Goal: Information Seeking & Learning: Compare options

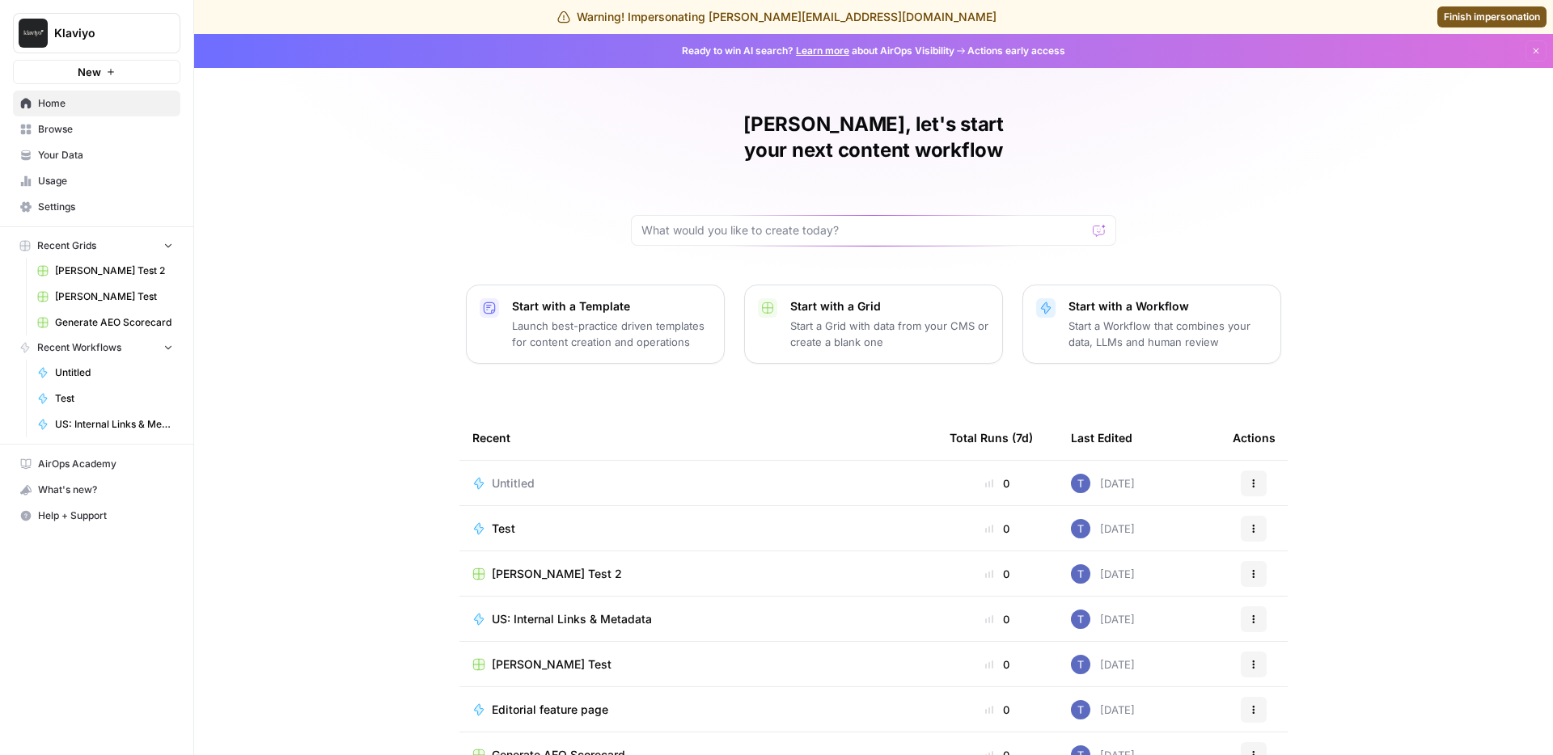
click at [226, 215] on div "[PERSON_NAME], let's start your next content workflow Start with a Template Lau…" at bounding box center [873, 419] width 1359 height 770
click at [319, 334] on div "[PERSON_NAME], let's start your next content workflow Start with a Template Lau…" at bounding box center [873, 419] width 1359 height 770
click at [400, 208] on div "[PERSON_NAME], let's start your next content workflow Start with a Template Lau…" at bounding box center [873, 419] width 1359 height 770
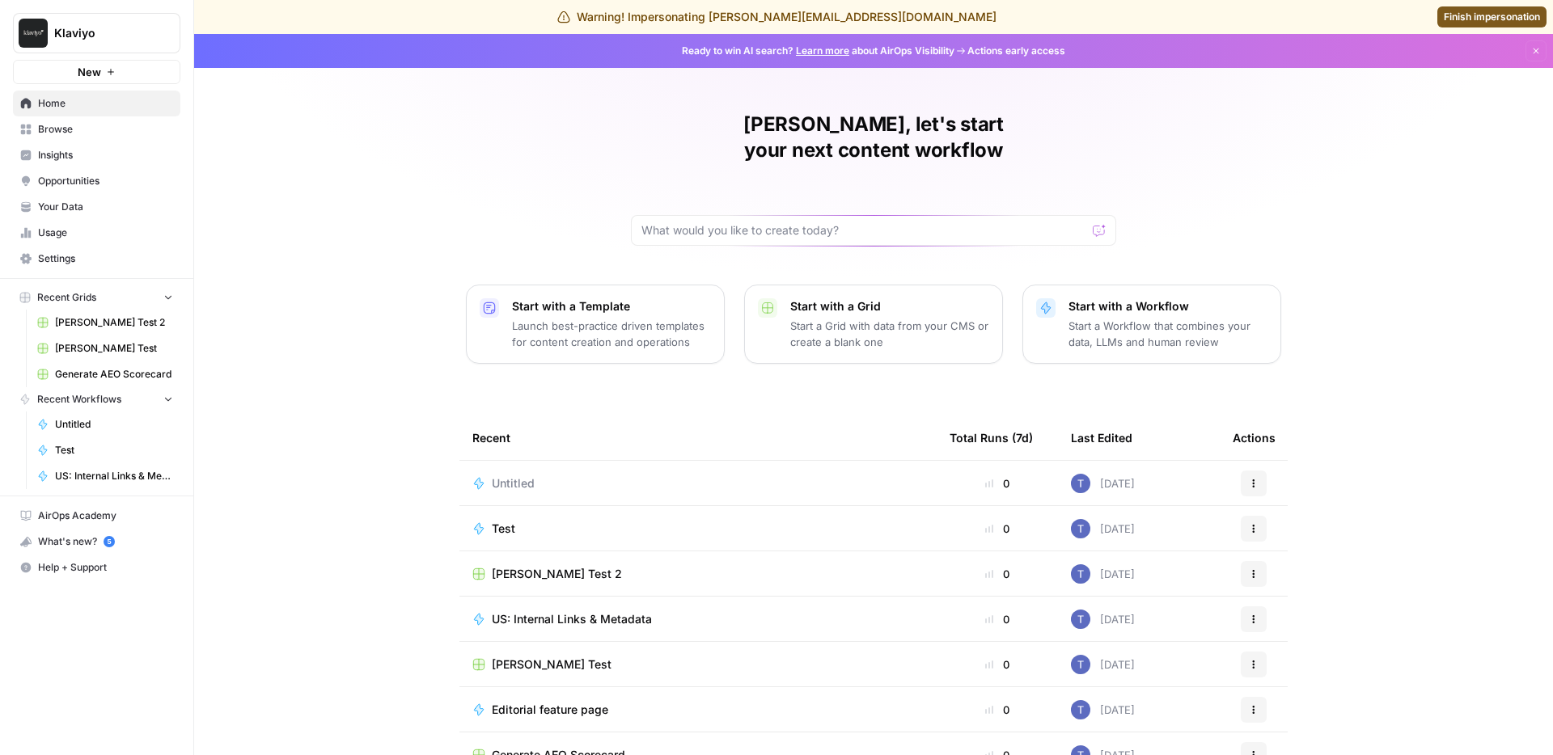
click at [328, 112] on div "[PERSON_NAME], let's start your next content workflow Start with a Template Lau…" at bounding box center [873, 419] width 1359 height 770
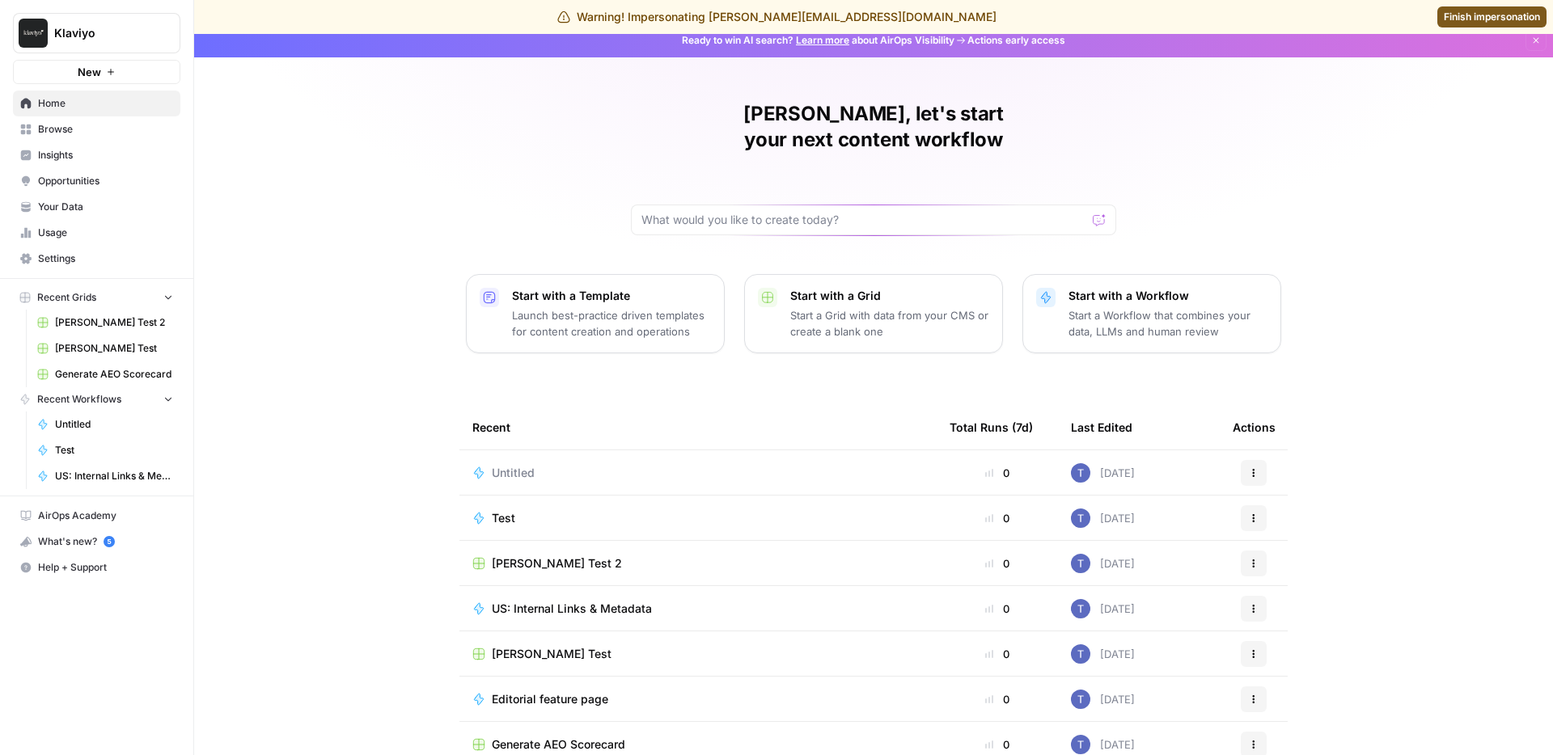
click at [328, 274] on div "[PERSON_NAME], let's start your next content workflow Start with a Template Lau…" at bounding box center [873, 408] width 1359 height 770
drag, startPoint x: 469, startPoint y: 189, endPoint x: 421, endPoint y: 159, distance: 56.3
click at [467, 188] on div "[PERSON_NAME], let's start your next content workflow Start with a Template Lau…" at bounding box center [873, 408] width 1359 height 770
click at [117, 158] on span "Insights" at bounding box center [105, 155] width 135 height 15
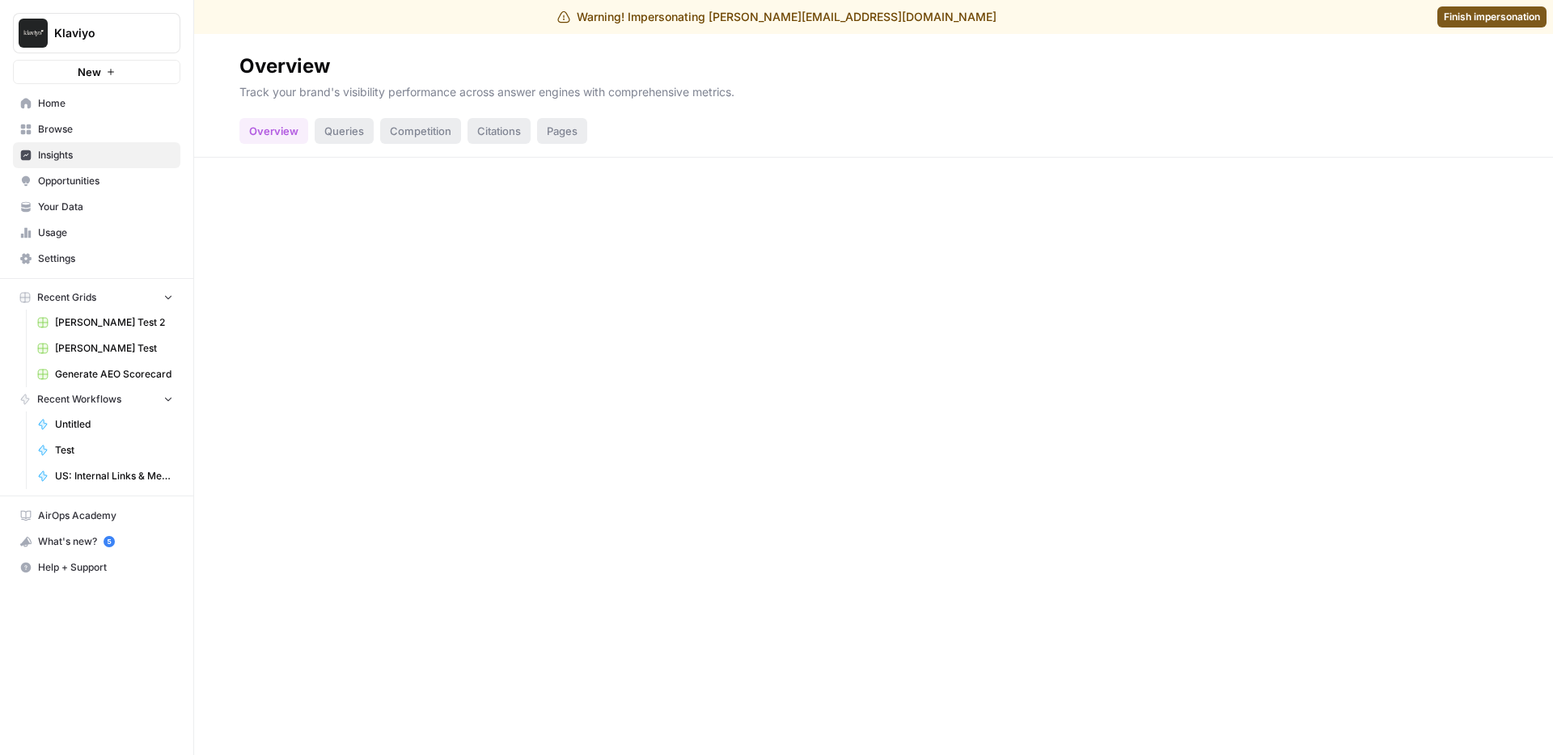
click at [346, 130] on div "Queries" at bounding box center [344, 131] width 59 height 26
click at [416, 136] on div "Competition" at bounding box center [420, 131] width 81 height 26
click at [641, 91] on p "Track your brand's visibility performance across answer engines with comprehens…" at bounding box center [873, 89] width 1268 height 21
click at [933, 93] on p "Track your brand's visibility performance across answer engines with comprehens…" at bounding box center [873, 89] width 1268 height 21
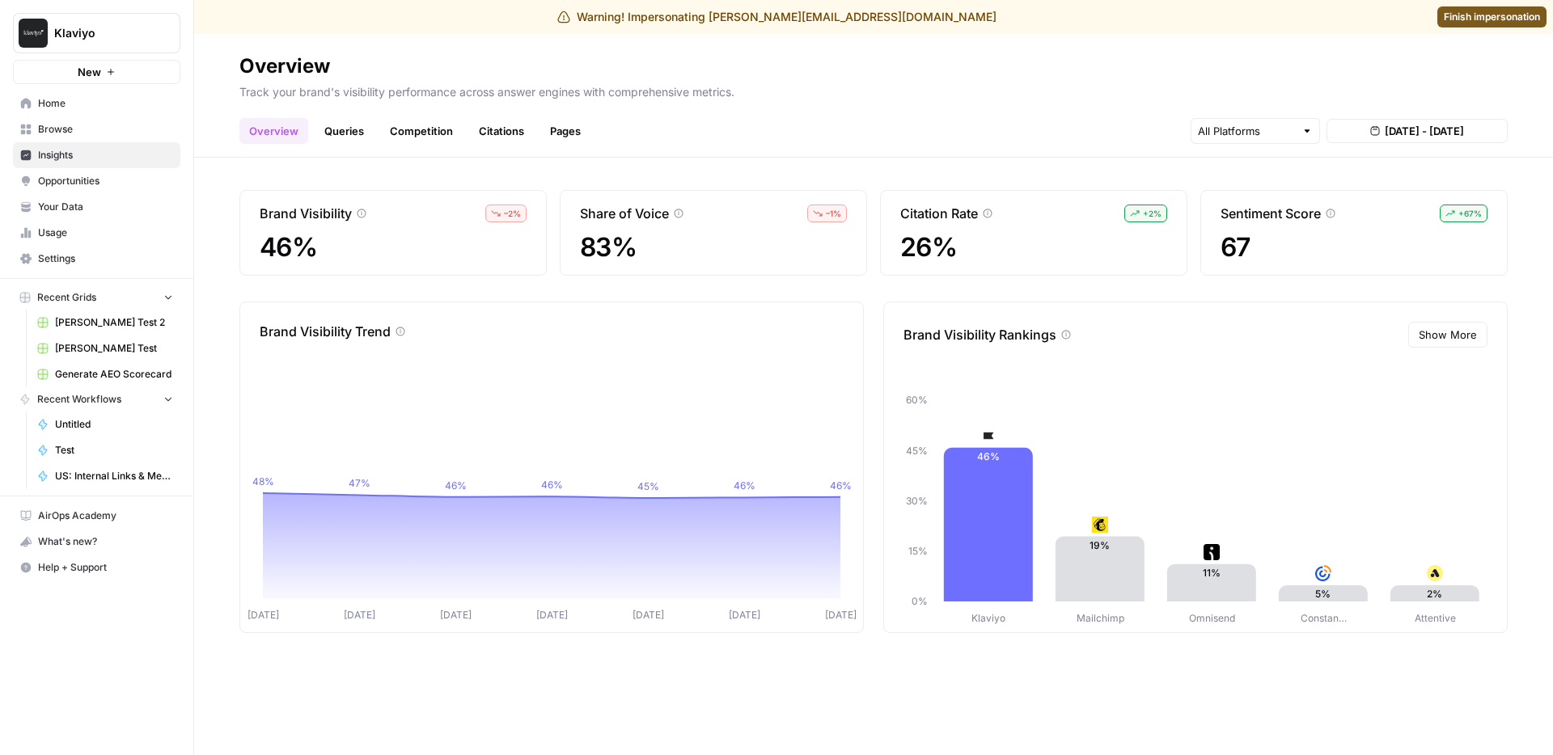
click at [442, 74] on h2 "Overview" at bounding box center [873, 66] width 1268 height 26
click at [325, 129] on link "Queries" at bounding box center [344, 131] width 59 height 26
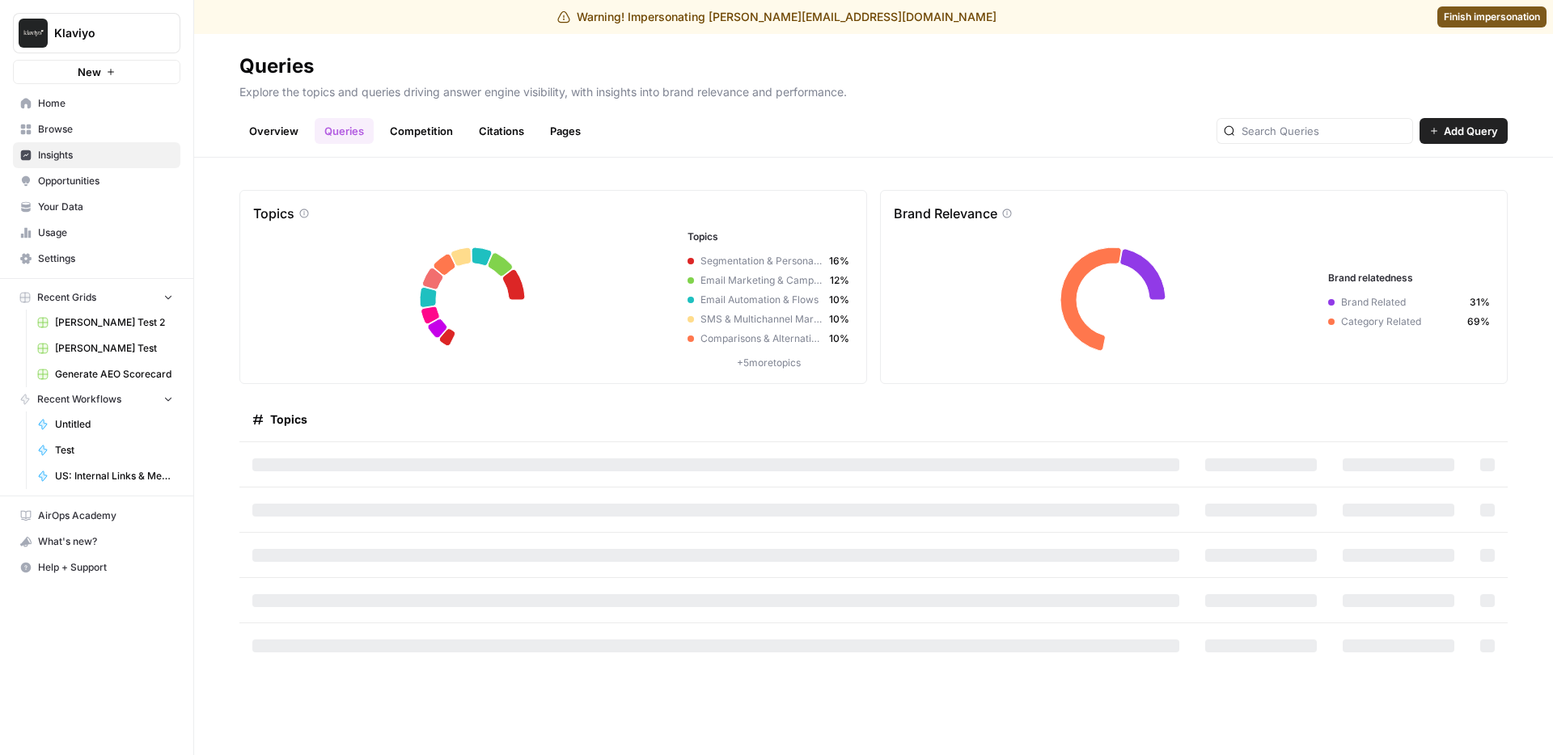
click at [271, 127] on link "Overview" at bounding box center [273, 131] width 69 height 26
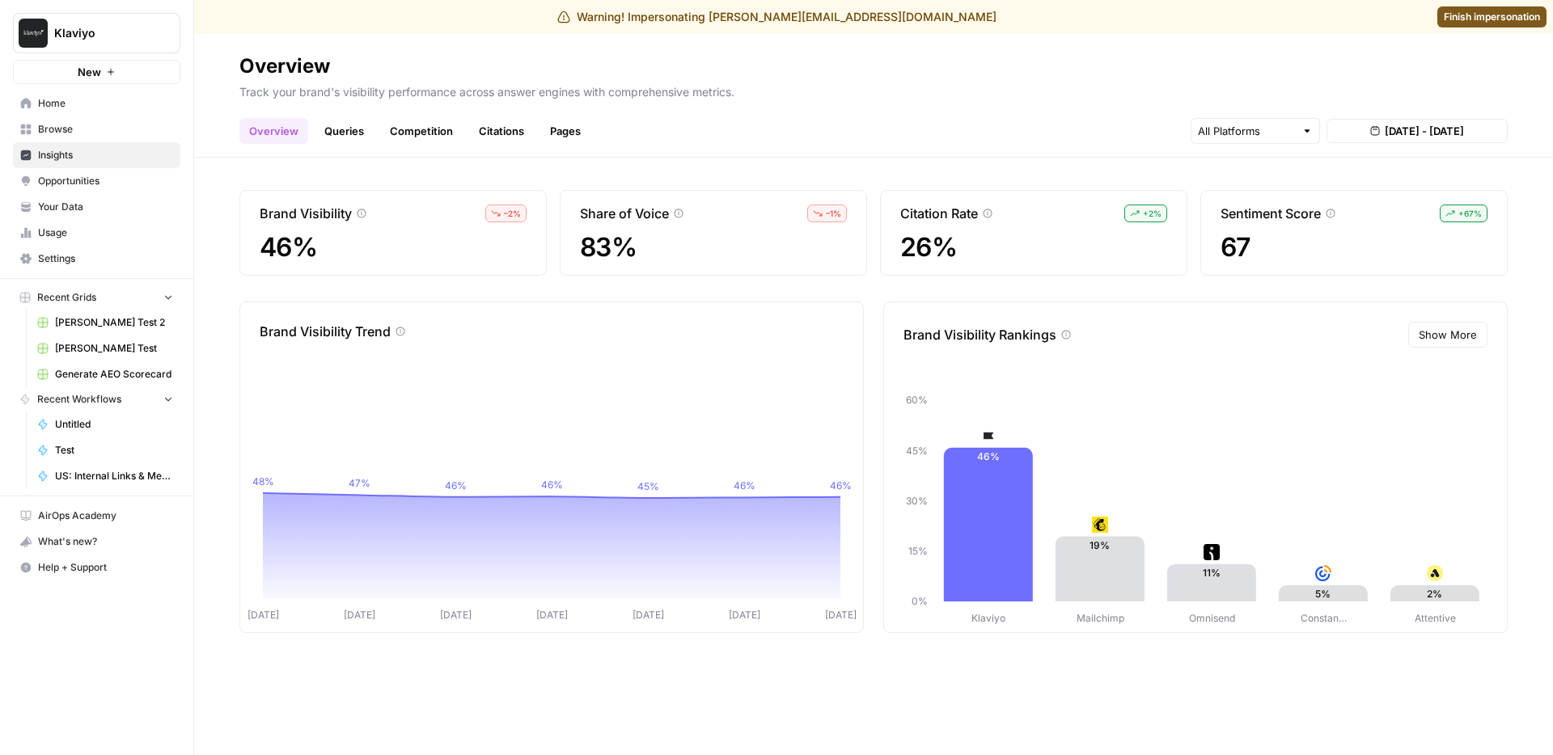
click at [348, 120] on link "Queries" at bounding box center [344, 131] width 59 height 26
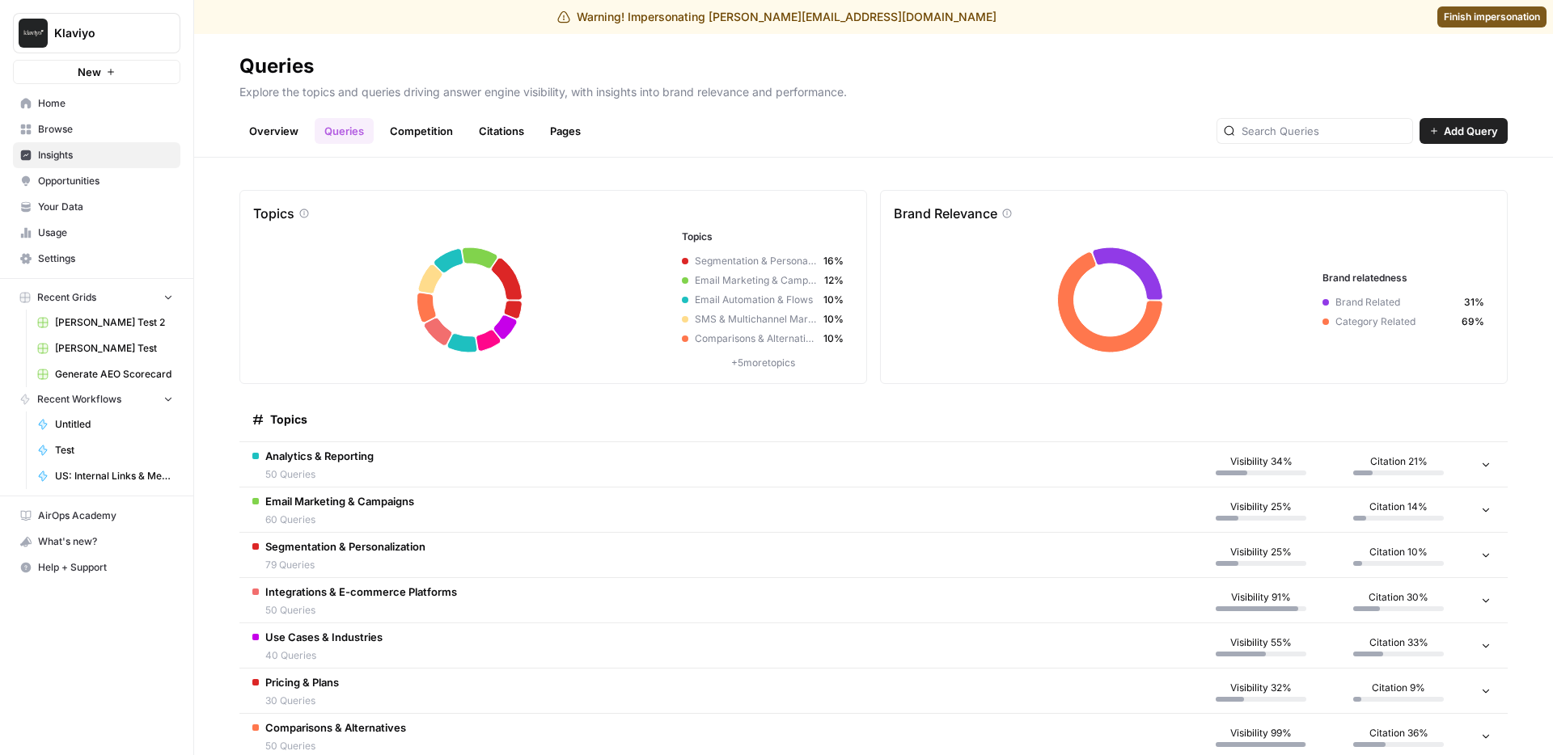
click at [732, 124] on div "Overview Queries Competition Citations Pages Add Query" at bounding box center [873, 124] width 1268 height 39
click at [291, 122] on link "Overview" at bounding box center [273, 131] width 69 height 26
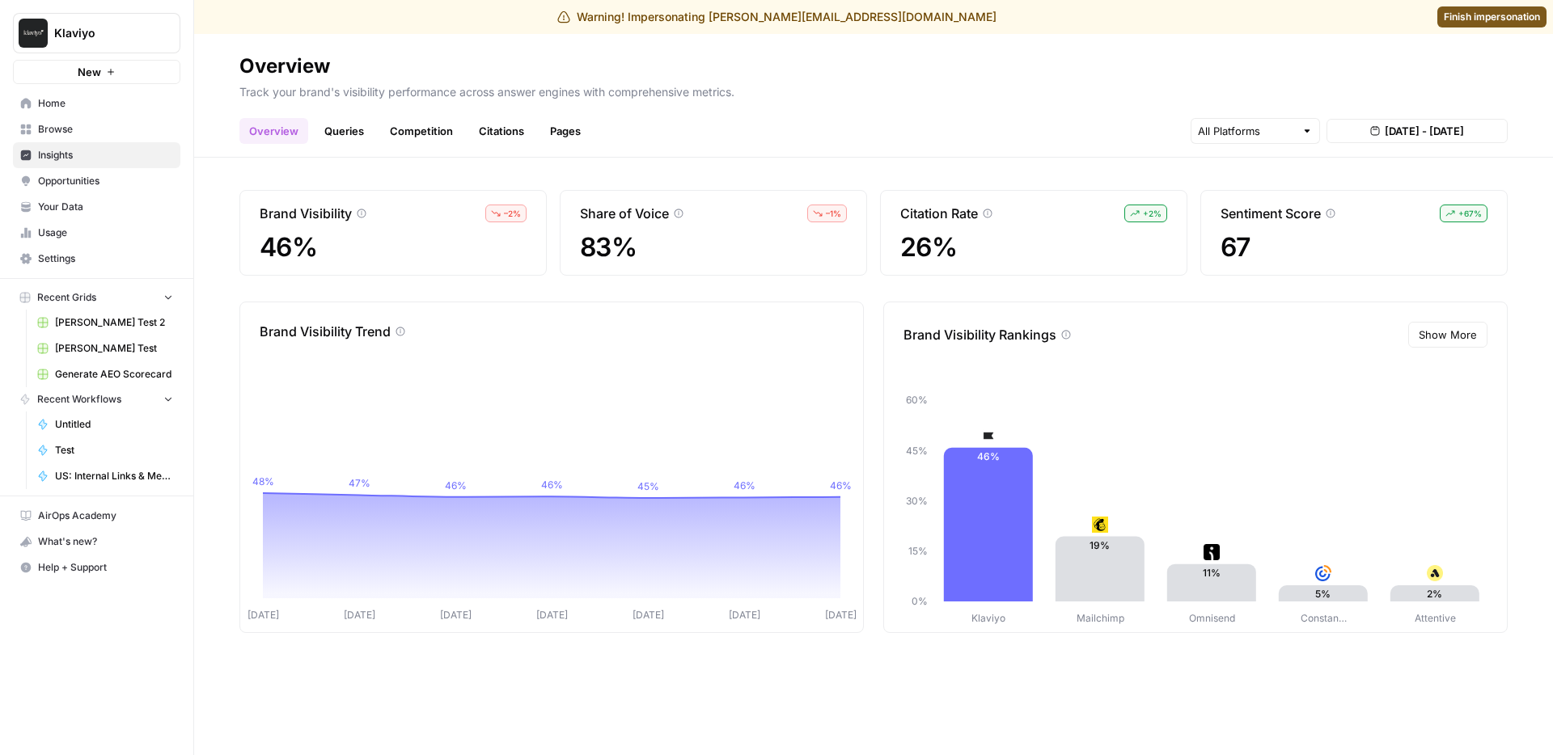
click at [349, 130] on link "Queries" at bounding box center [344, 131] width 59 height 26
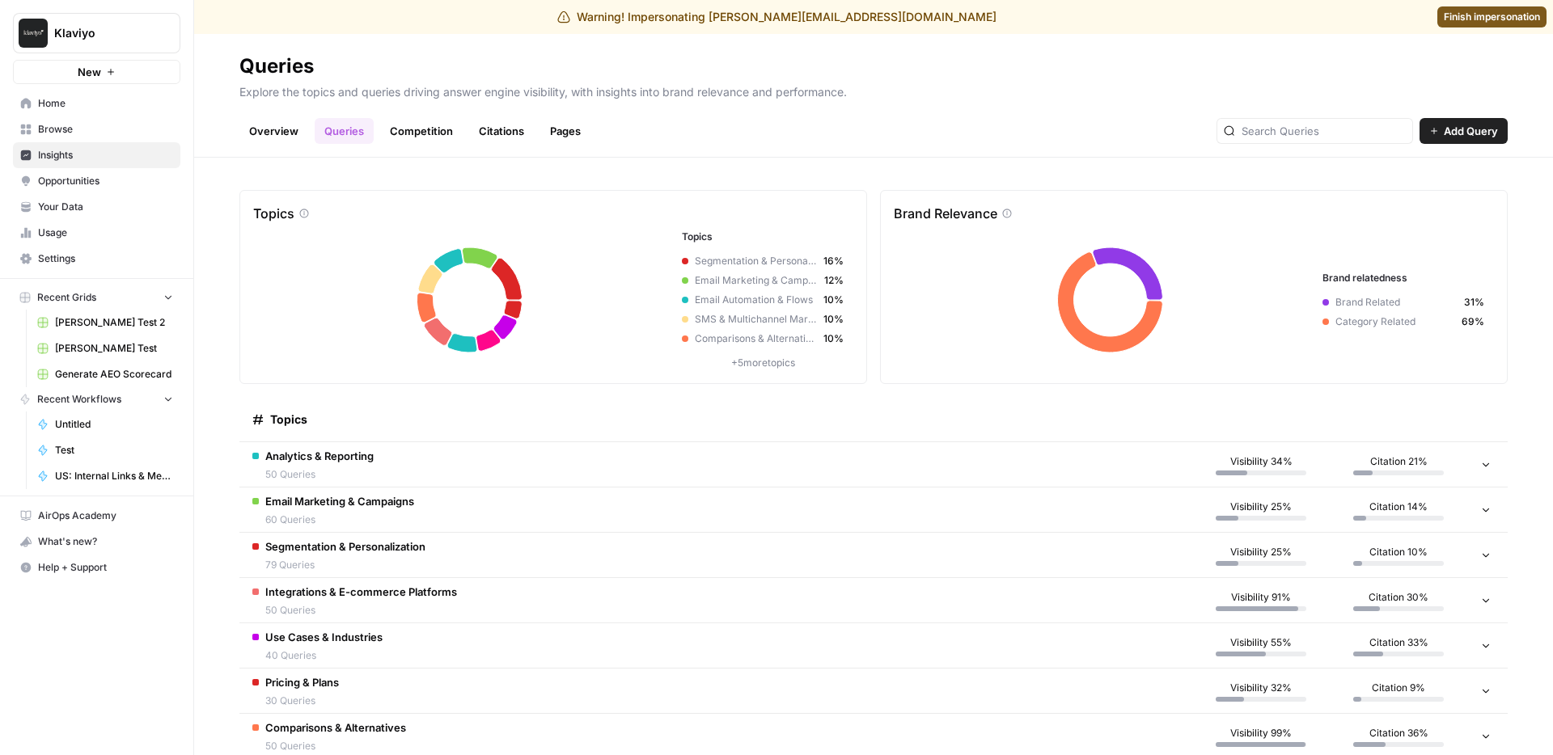
click at [393, 459] on td "Analytics & Reporting 50 Queries" at bounding box center [715, 464] width 953 height 44
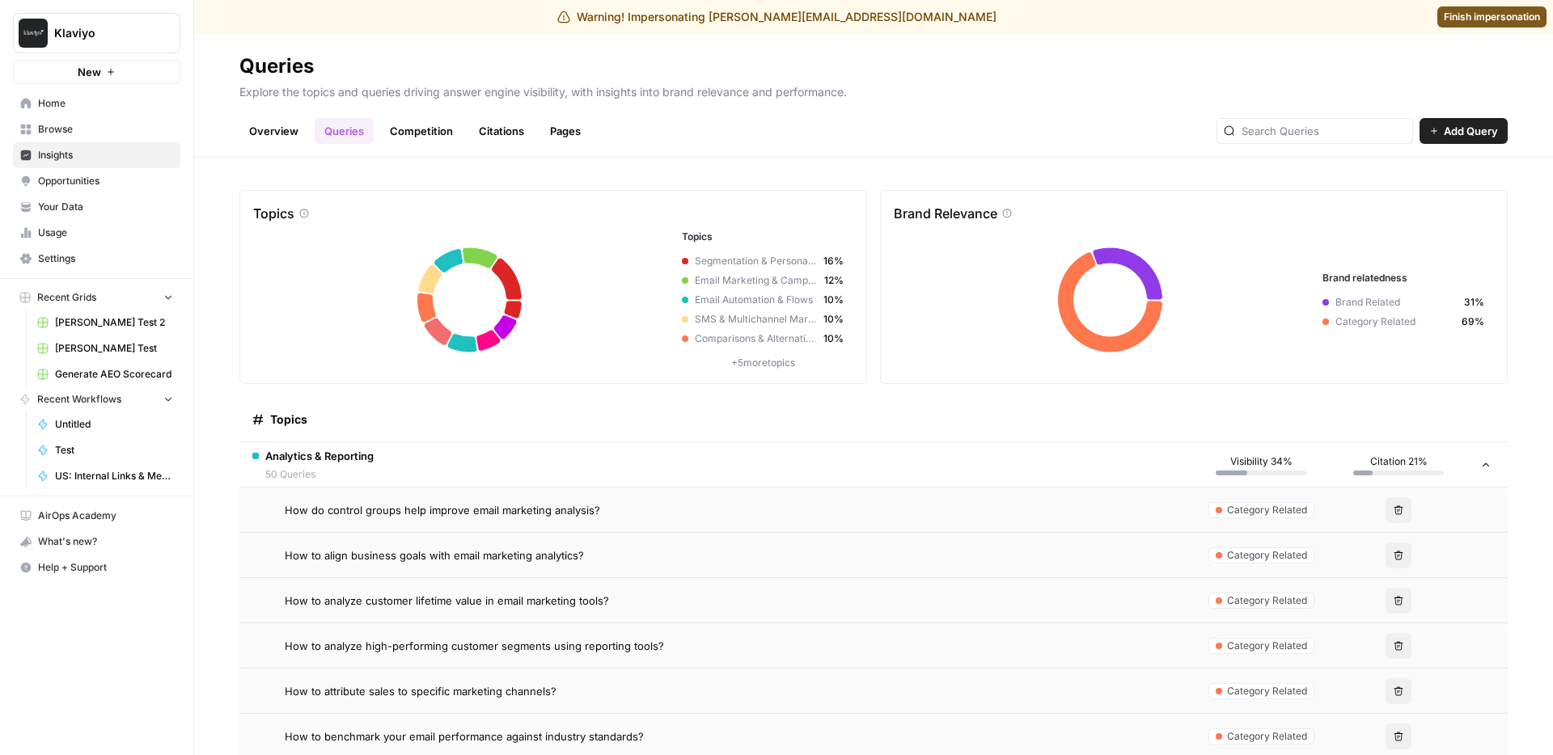
scroll to position [21, 0]
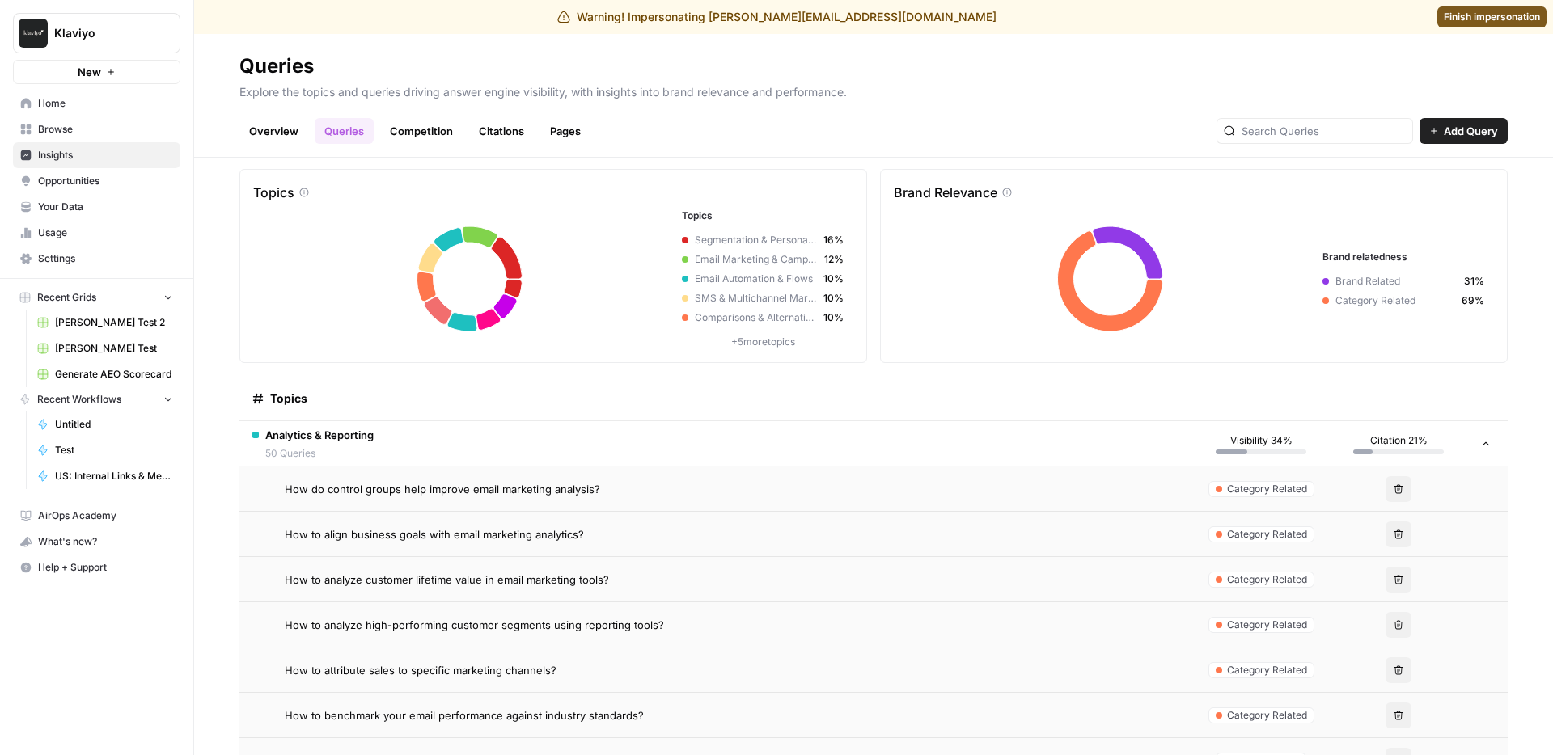
click at [946, 470] on td "How do control groups help improve email marketing analysis?" at bounding box center [715, 489] width 953 height 44
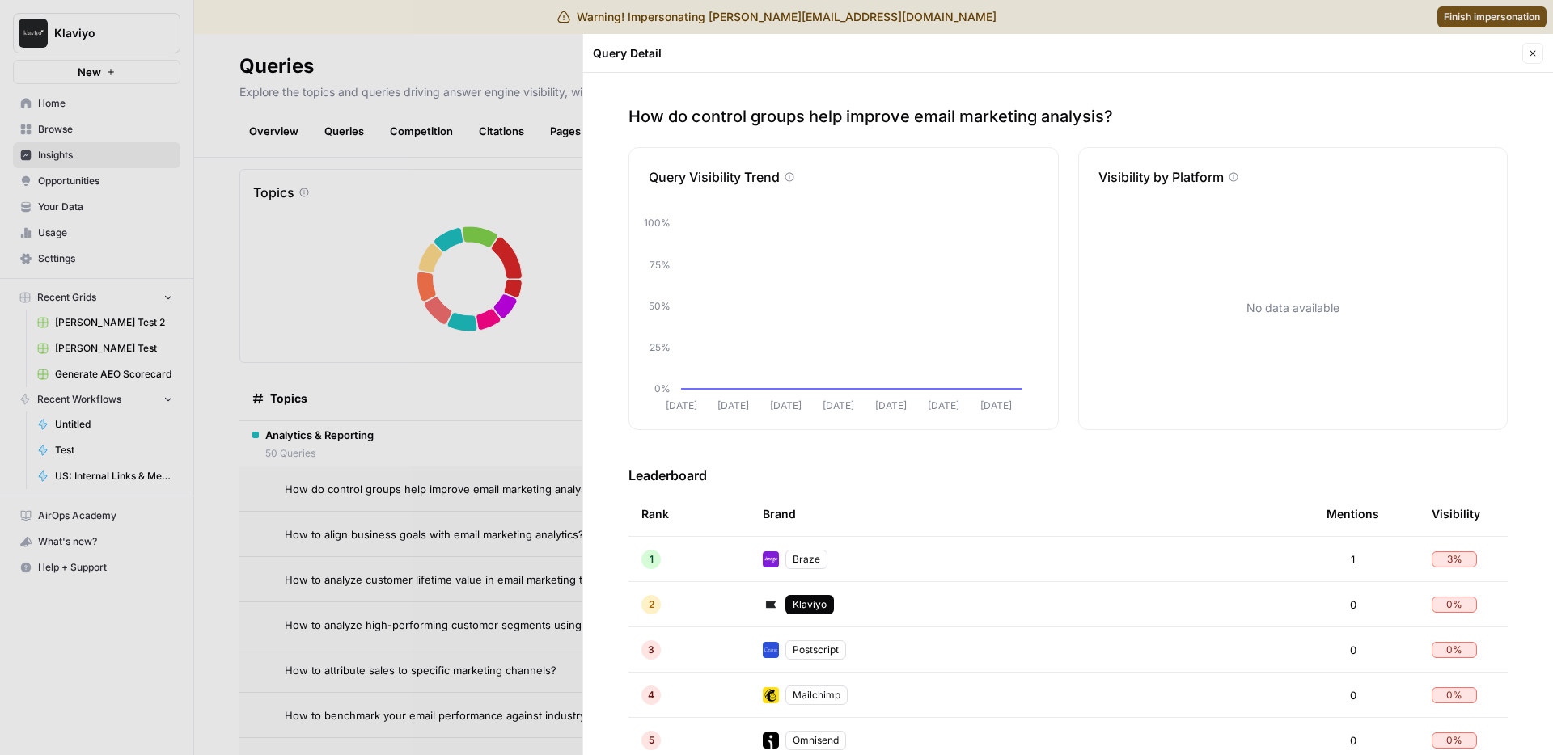
click at [1243, 205] on div "No data available" at bounding box center [1293, 308] width 429 height 243
drag, startPoint x: 1182, startPoint y: 183, endPoint x: 1211, endPoint y: 186, distance: 30.1
click at [1182, 183] on p "Visibility by Platform" at bounding box center [1160, 176] width 125 height 19
click at [483, 206] on div at bounding box center [776, 377] width 1553 height 755
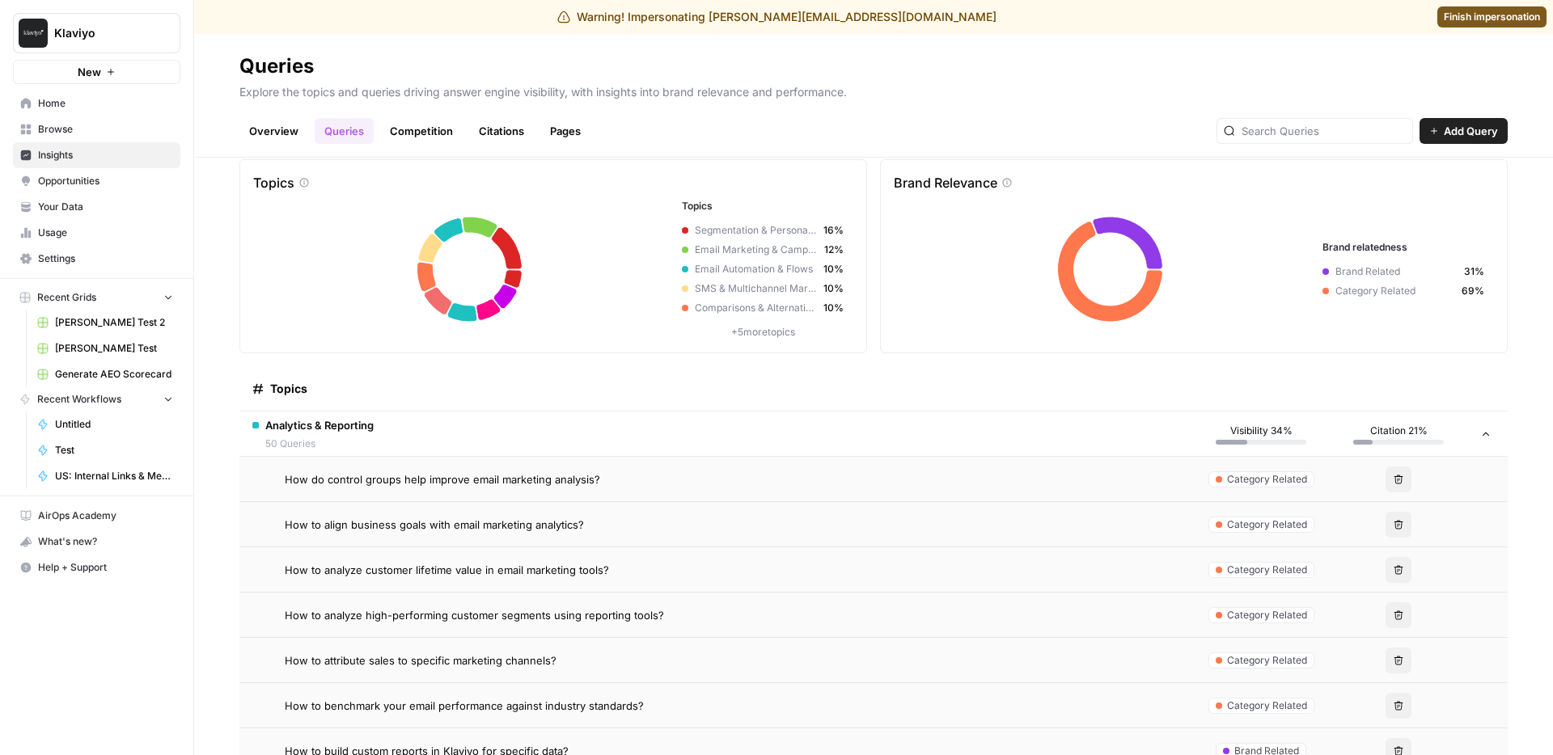
scroll to position [41, 0]
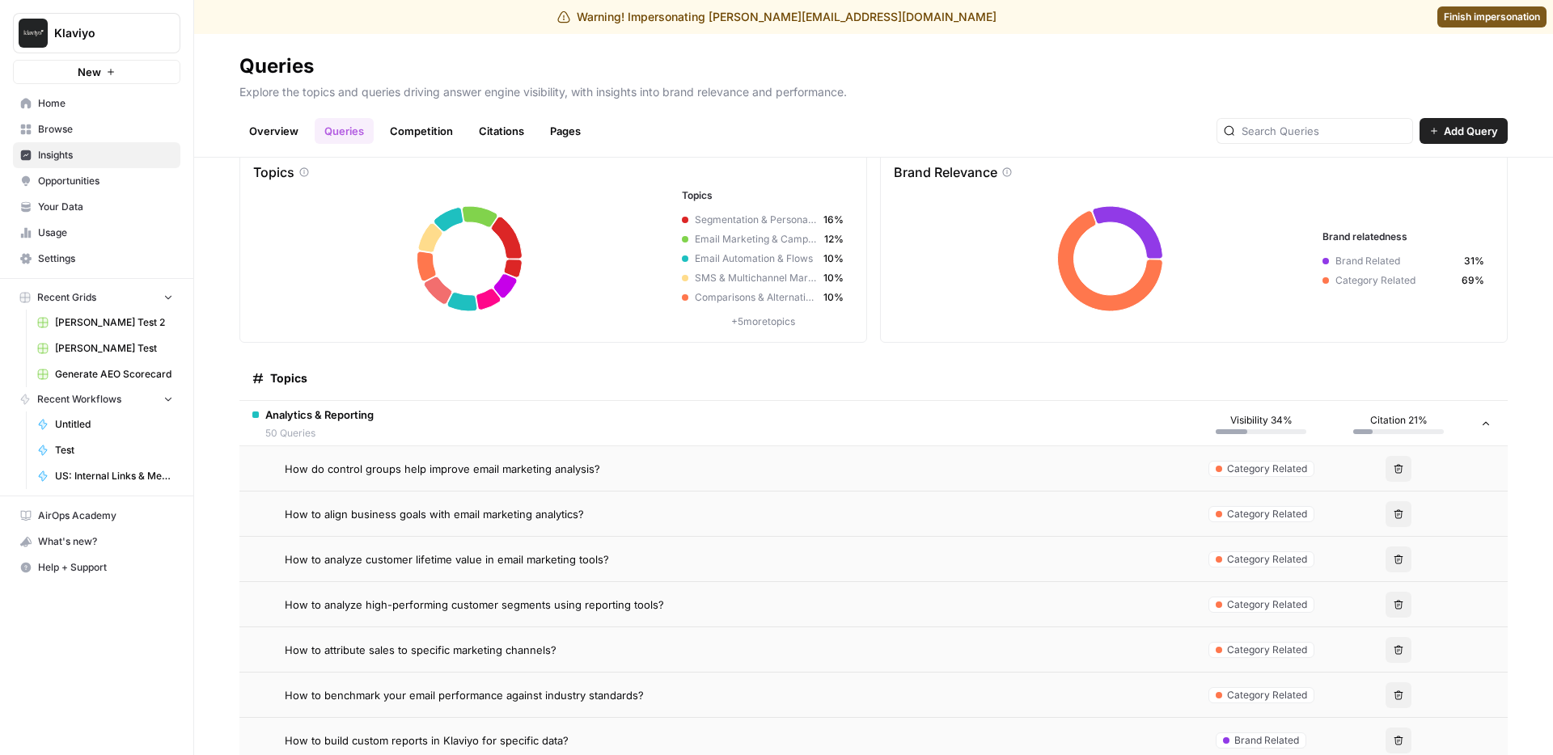
click at [350, 412] on span "Analytics & Reporting" at bounding box center [319, 415] width 108 height 16
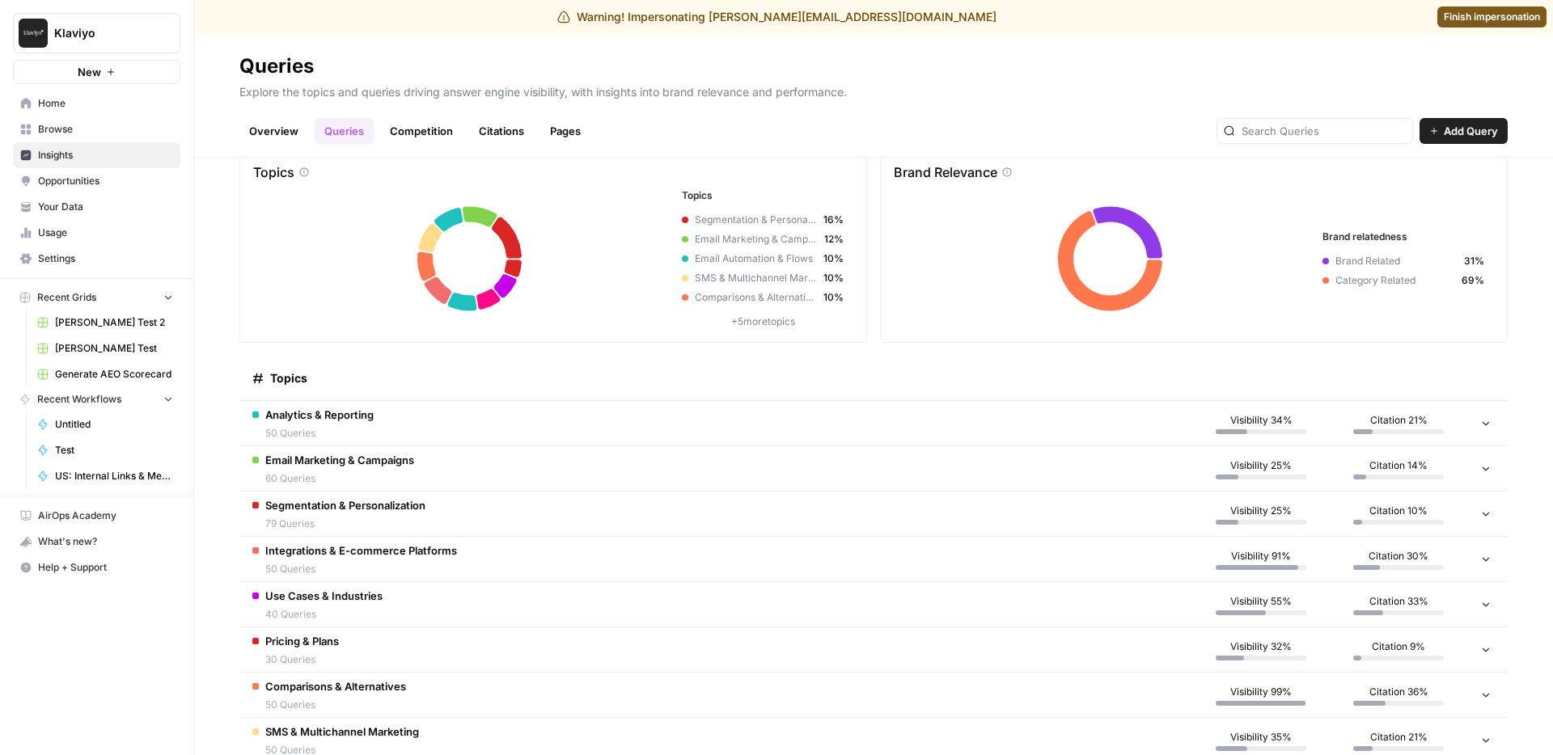
click at [350, 412] on span "Analytics & Reporting" at bounding box center [319, 415] width 108 height 16
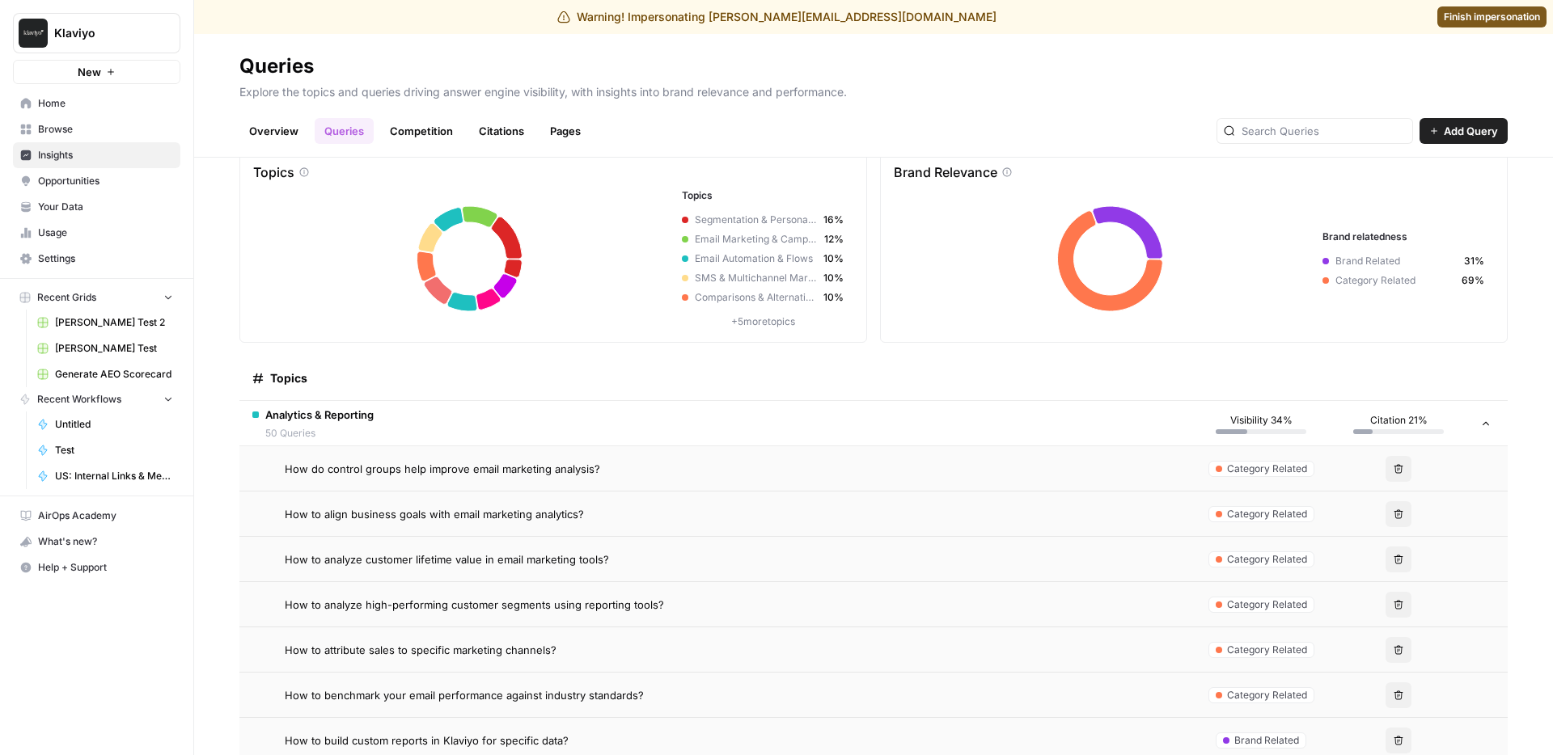
click at [332, 518] on span "How to align business goals with email marketing analytics?" at bounding box center [434, 514] width 299 height 16
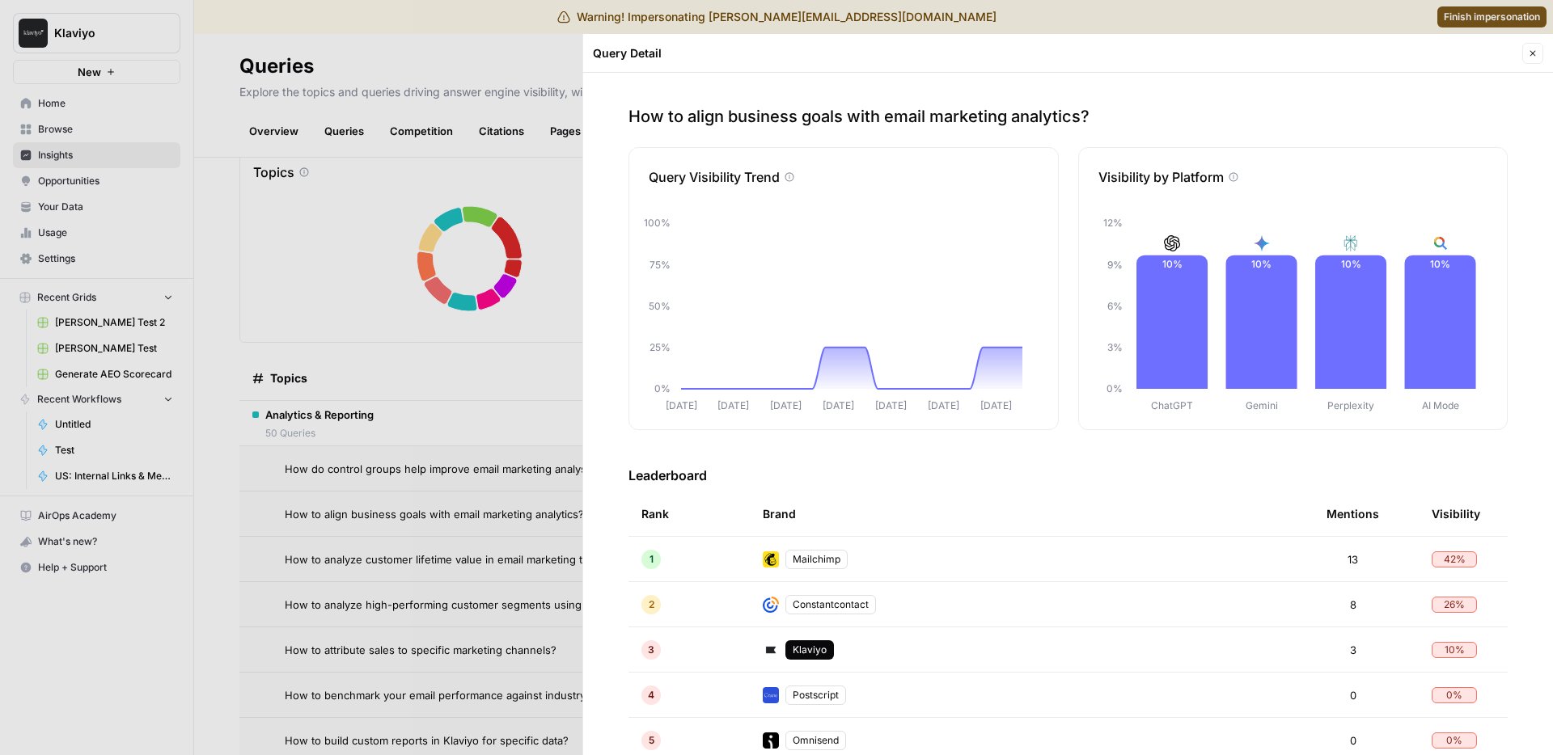
scroll to position [11, 0]
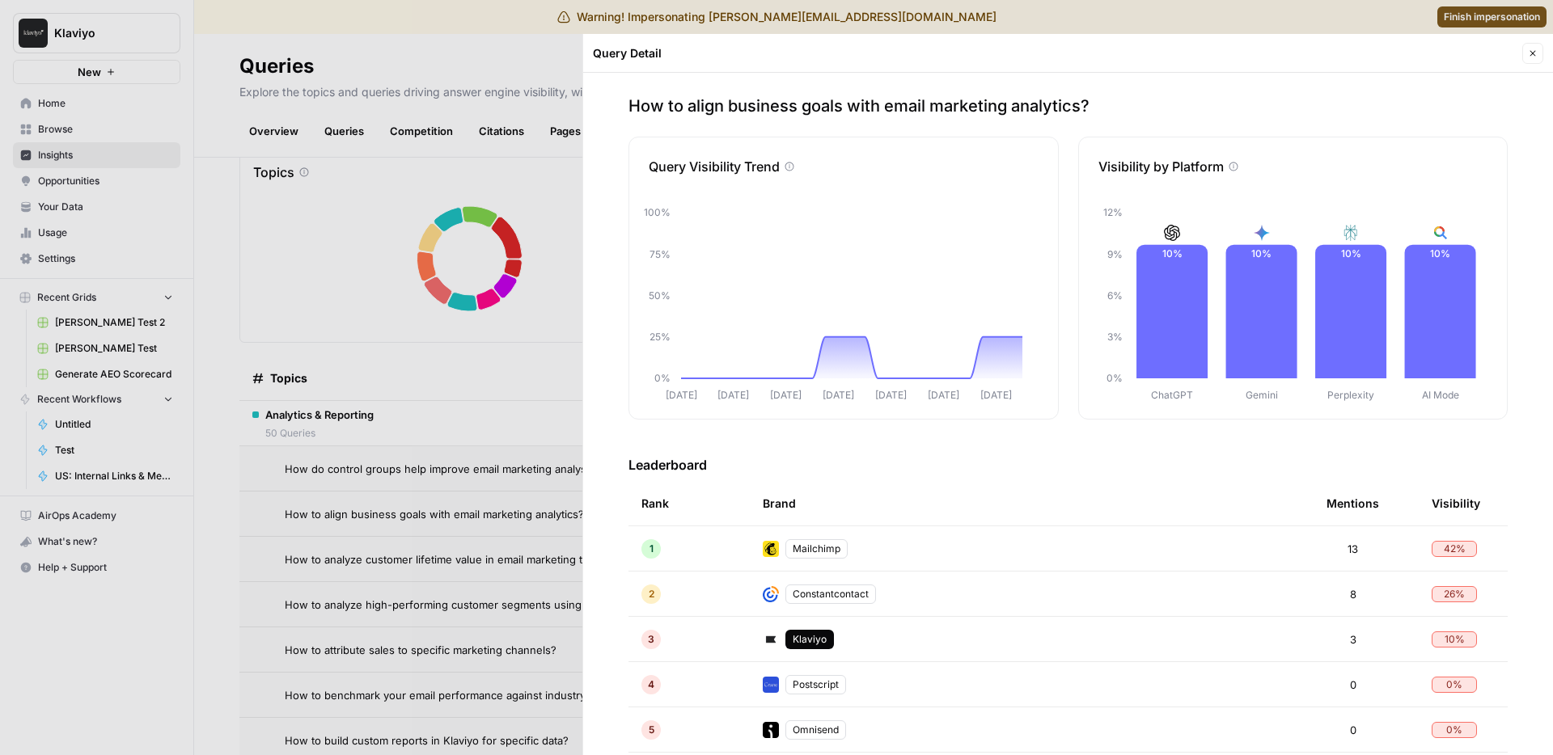
click at [478, 385] on div at bounding box center [776, 377] width 1553 height 755
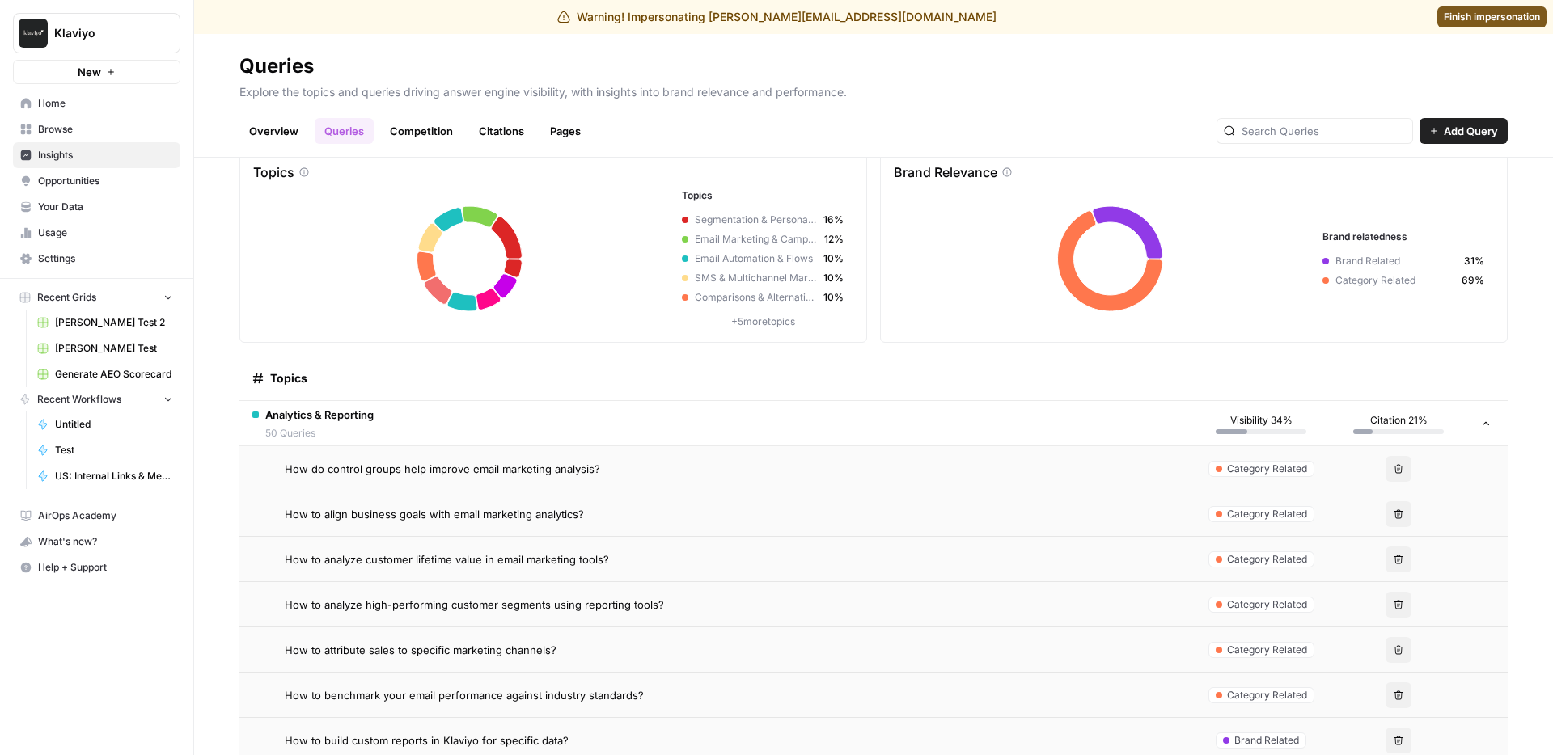
click at [400, 135] on link "Competition" at bounding box center [421, 131] width 82 height 26
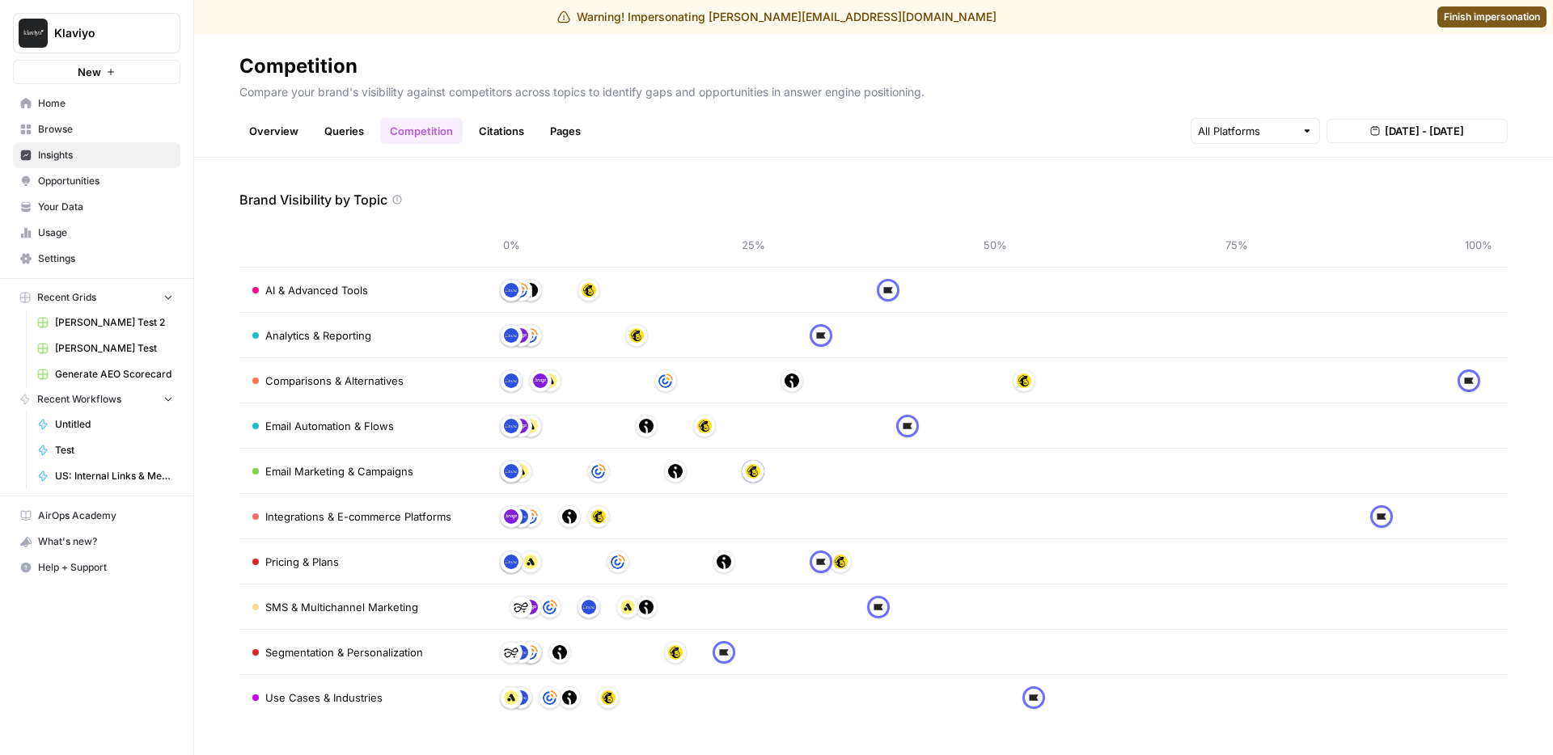
click at [360, 137] on link "Queries" at bounding box center [344, 131] width 59 height 26
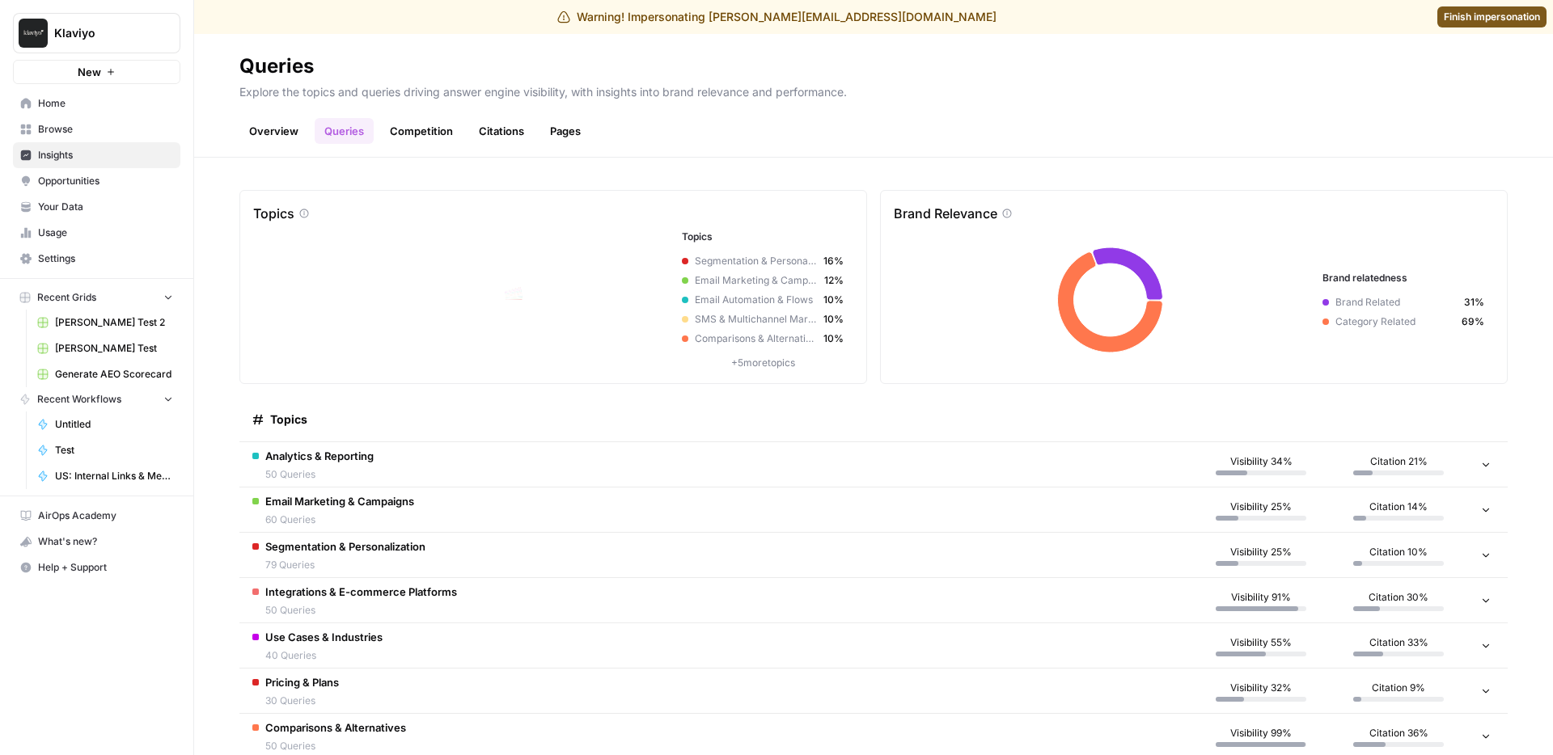
click at [400, 498] on span "Email Marketing & Campaigns" at bounding box center [339, 501] width 149 height 16
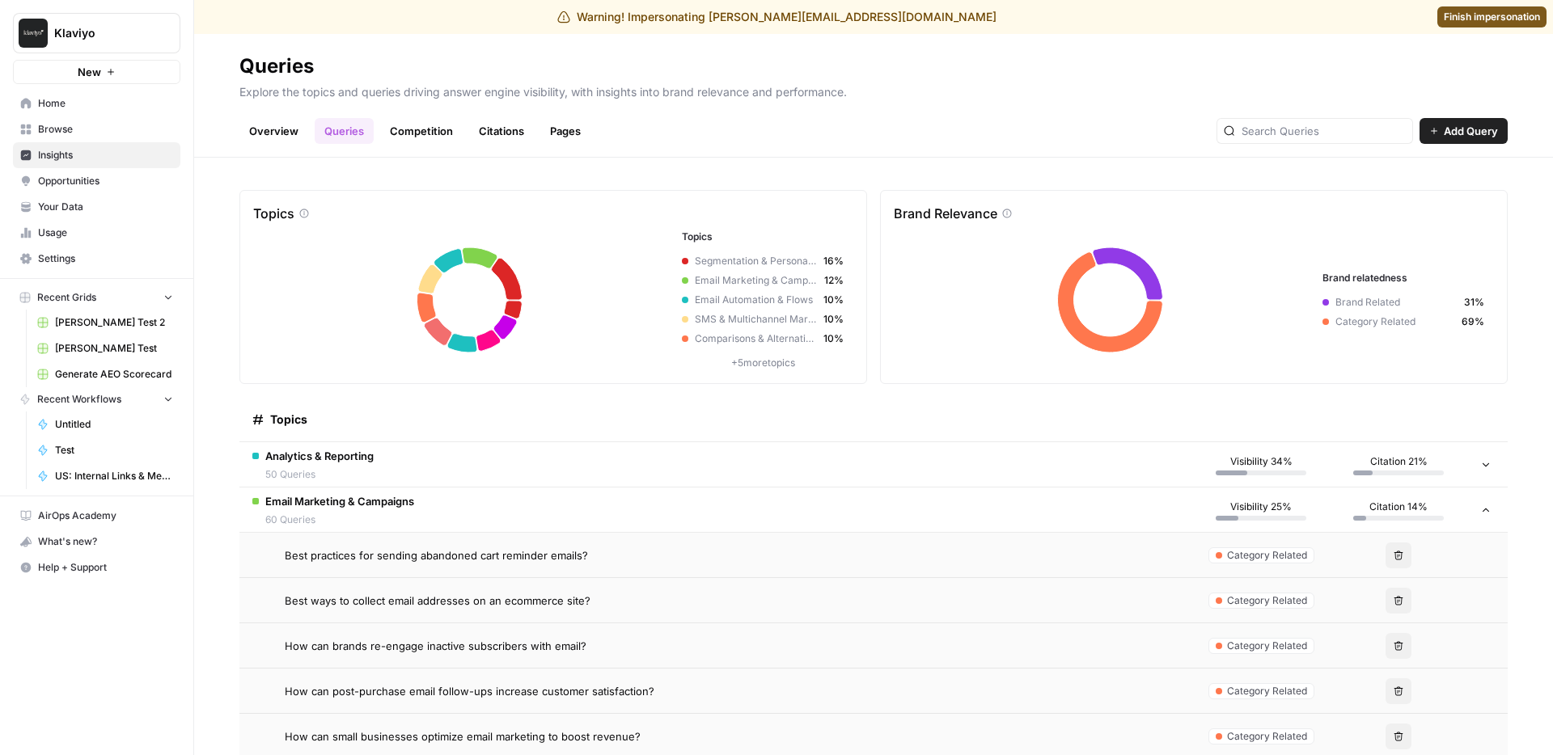
click at [490, 559] on span "Best practices for sending abandoned cart reminder emails?" at bounding box center [436, 556] width 303 height 16
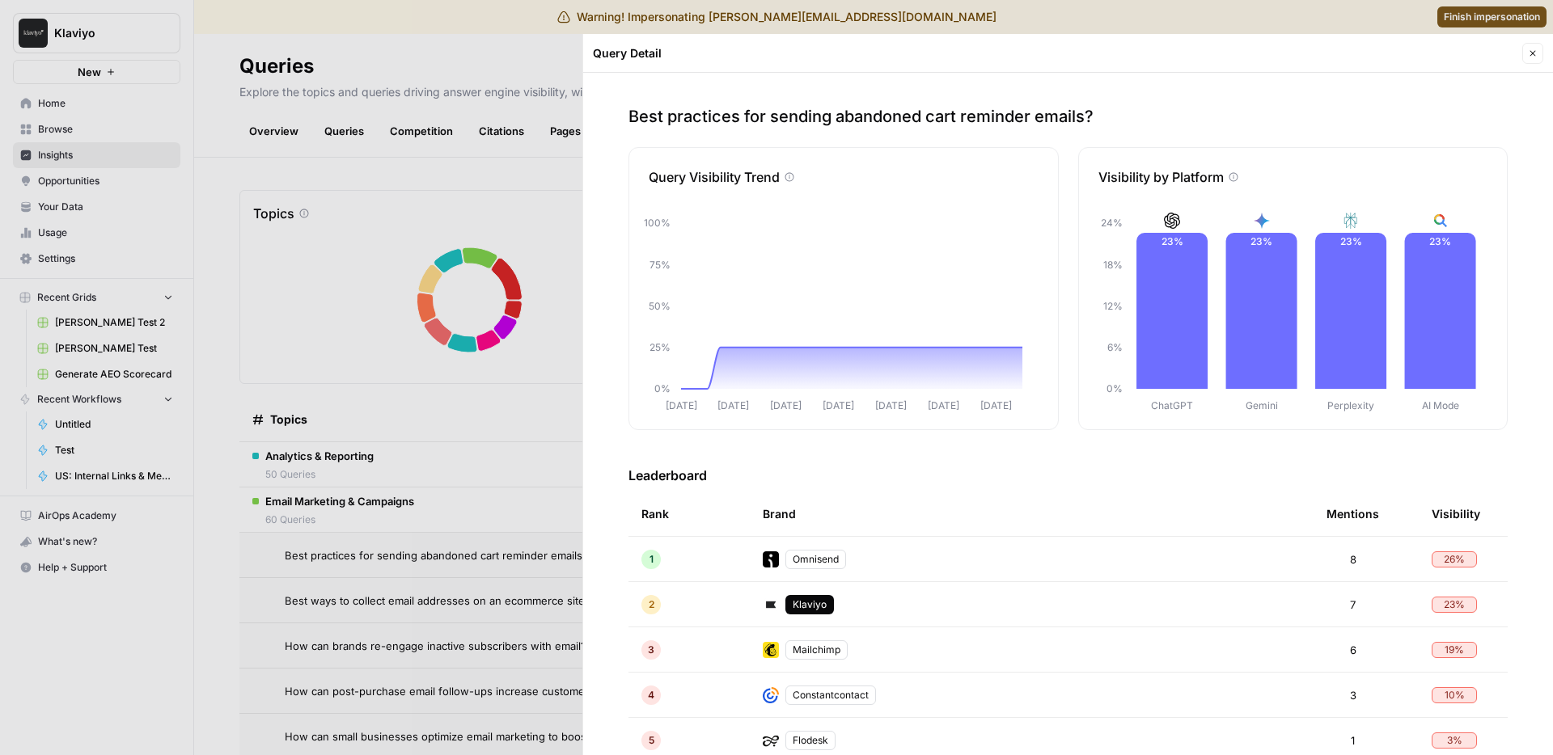
scroll to position [556, 0]
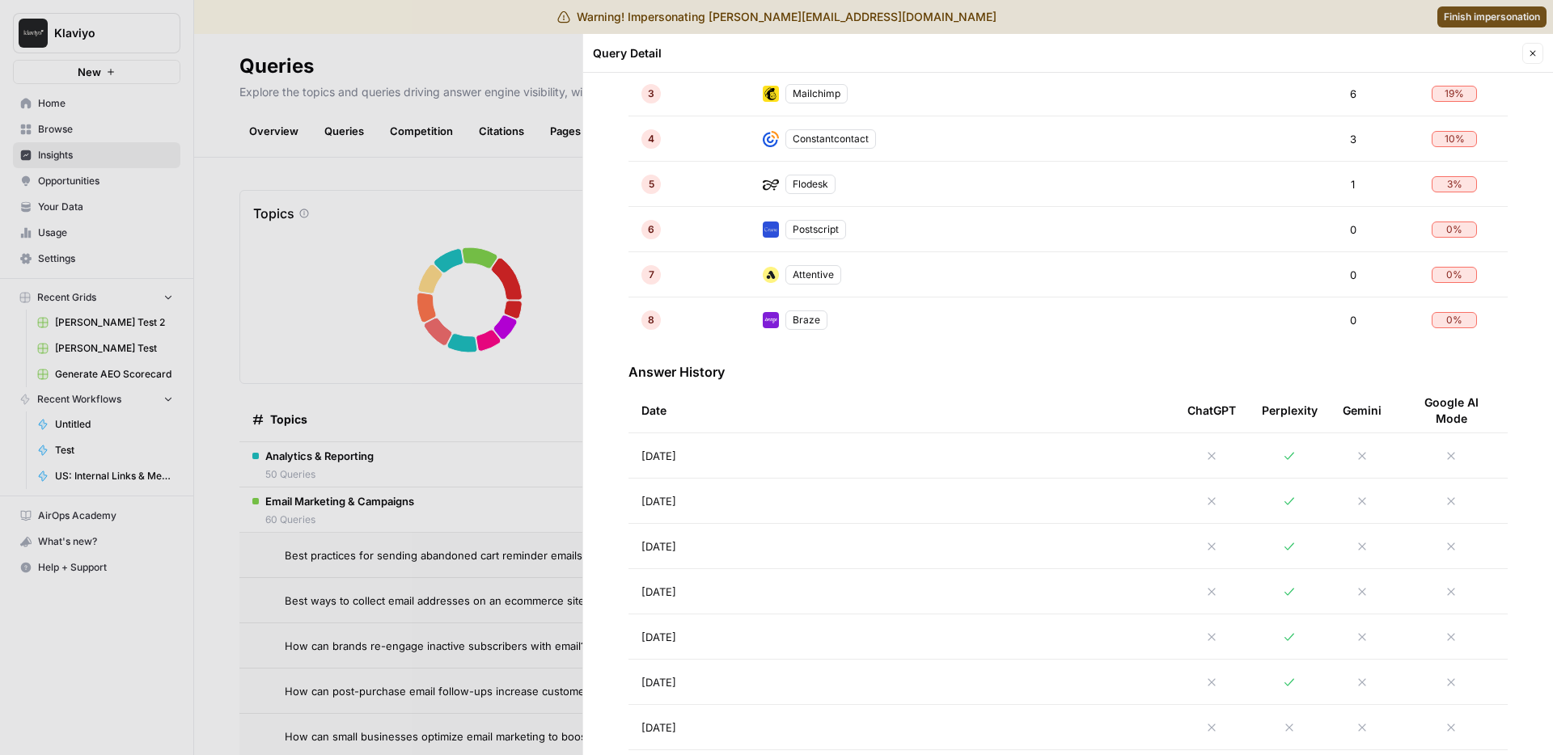
click at [739, 476] on td "Aug 19, 2025" at bounding box center [901, 455] width 546 height 44
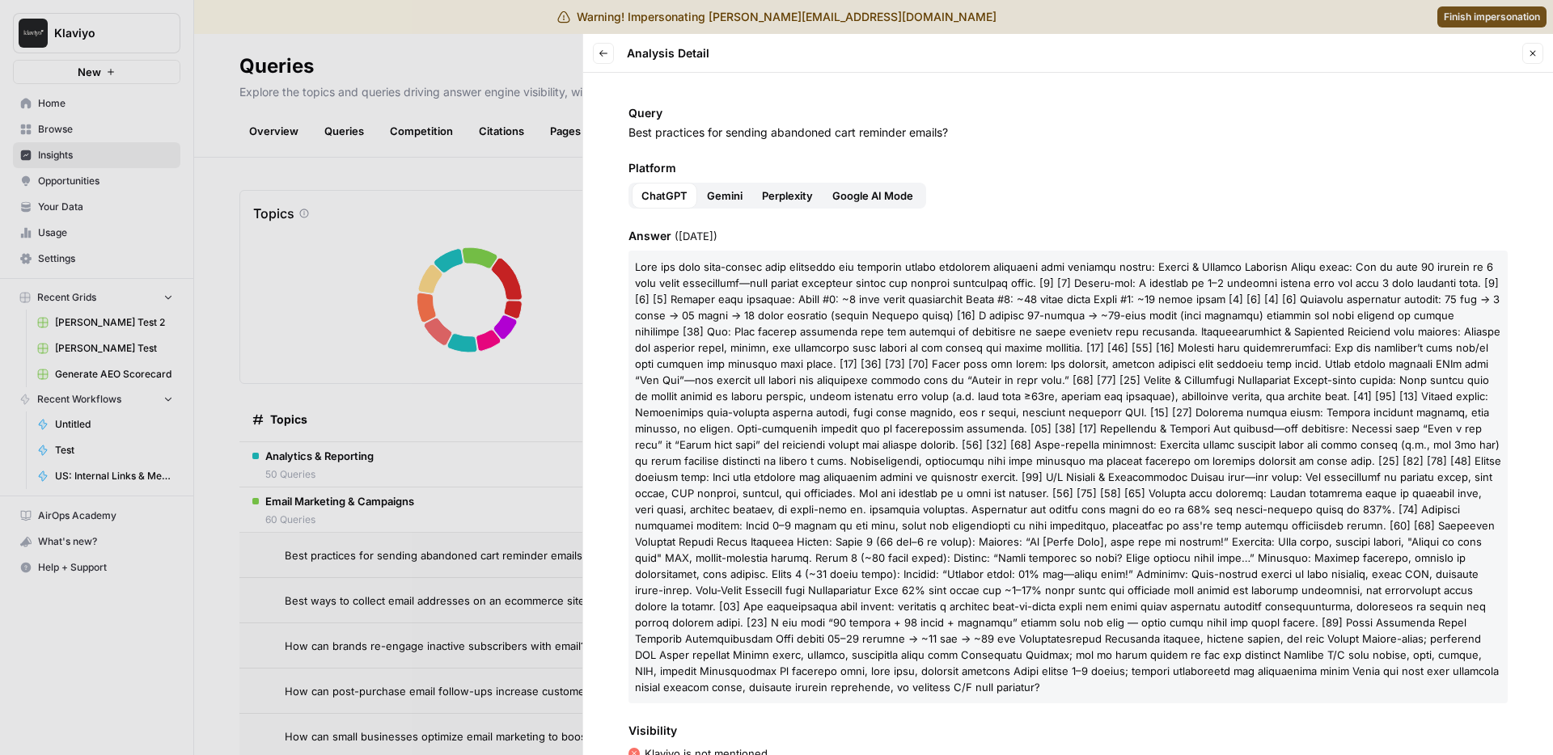
scroll to position [210, 0]
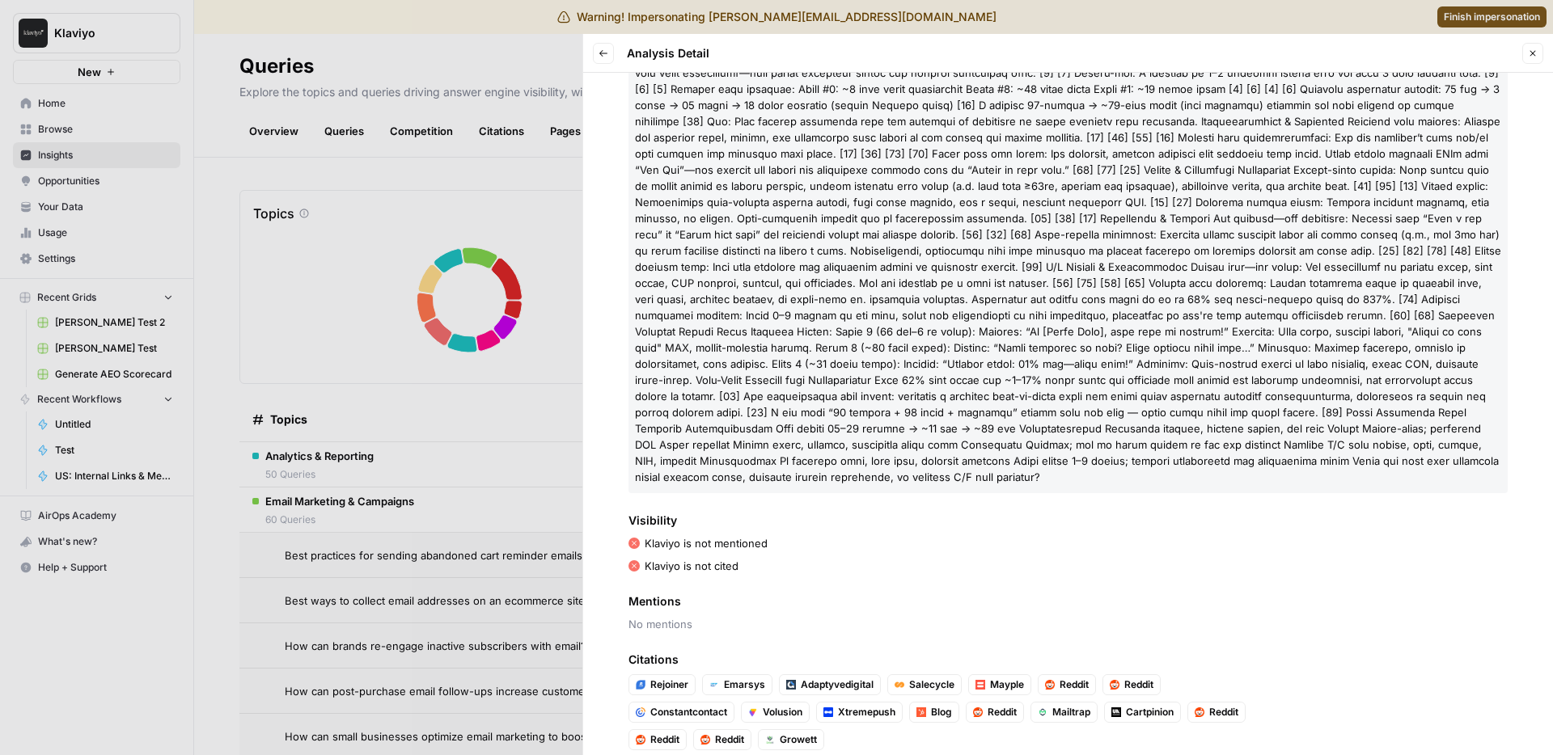
click at [591, 61] on header "Back Analysis Detail Close" at bounding box center [1068, 53] width 970 height 39
click at [444, 478] on div at bounding box center [776, 377] width 1553 height 755
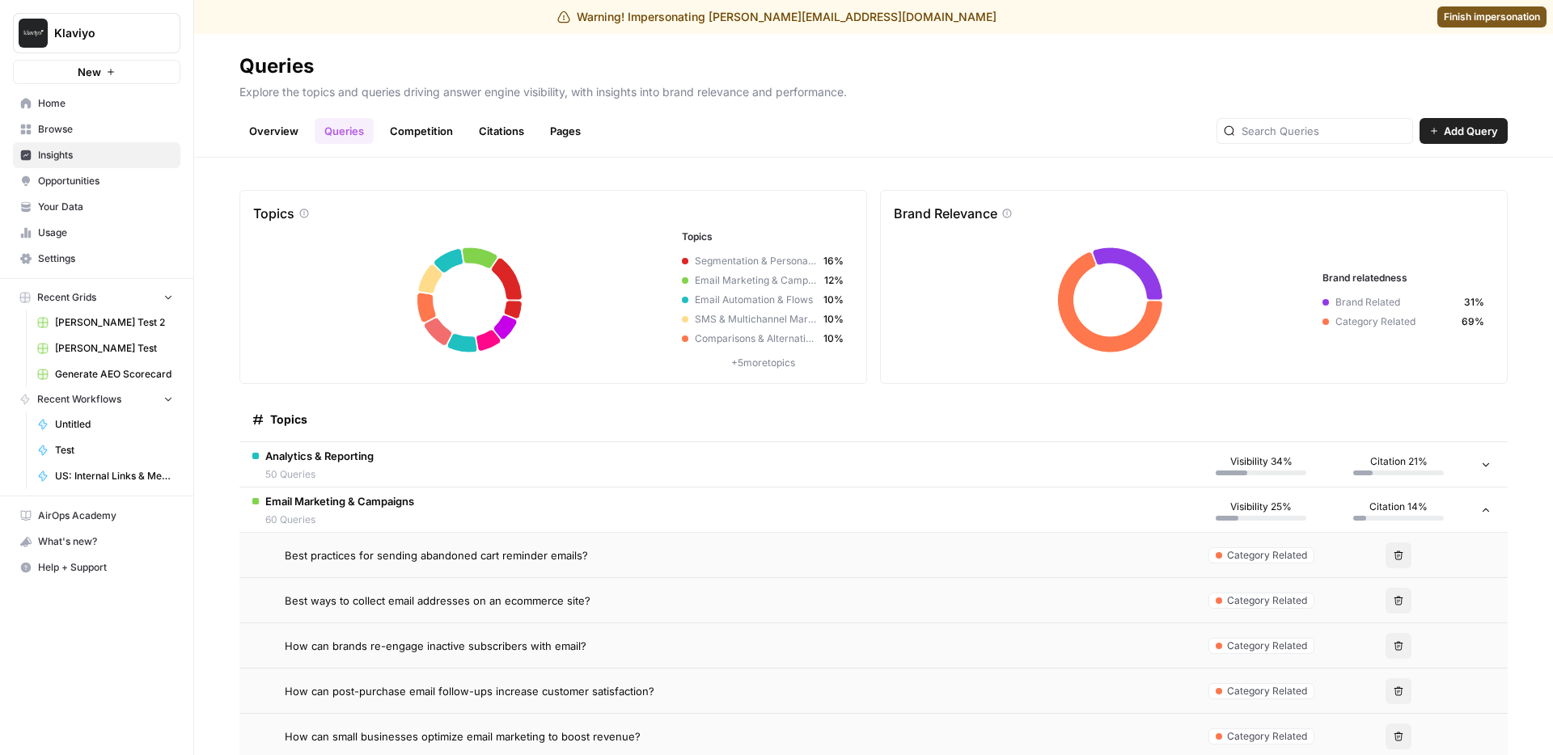
click at [407, 519] on span "60 Queries" at bounding box center [339, 520] width 149 height 15
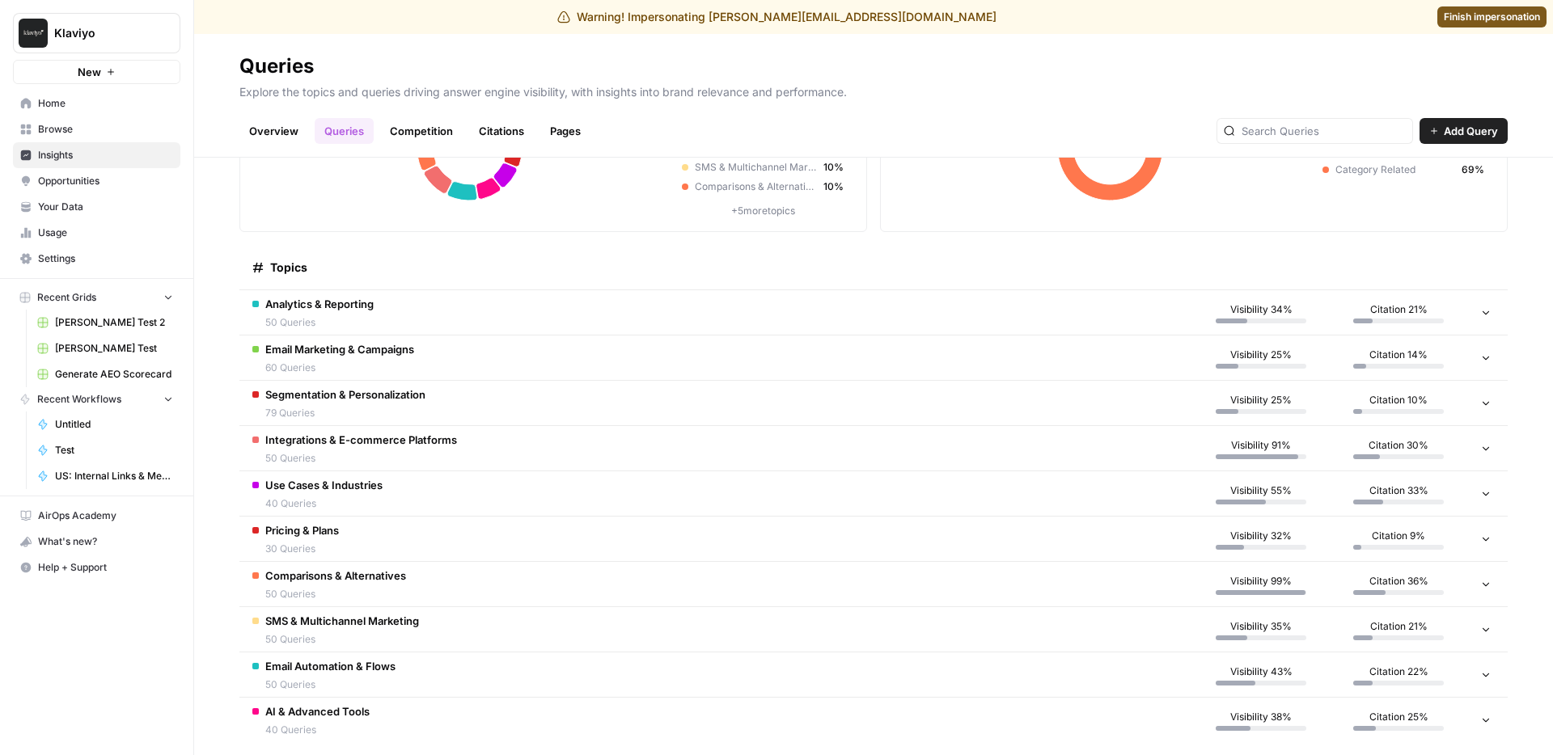
scroll to position [172, 0]
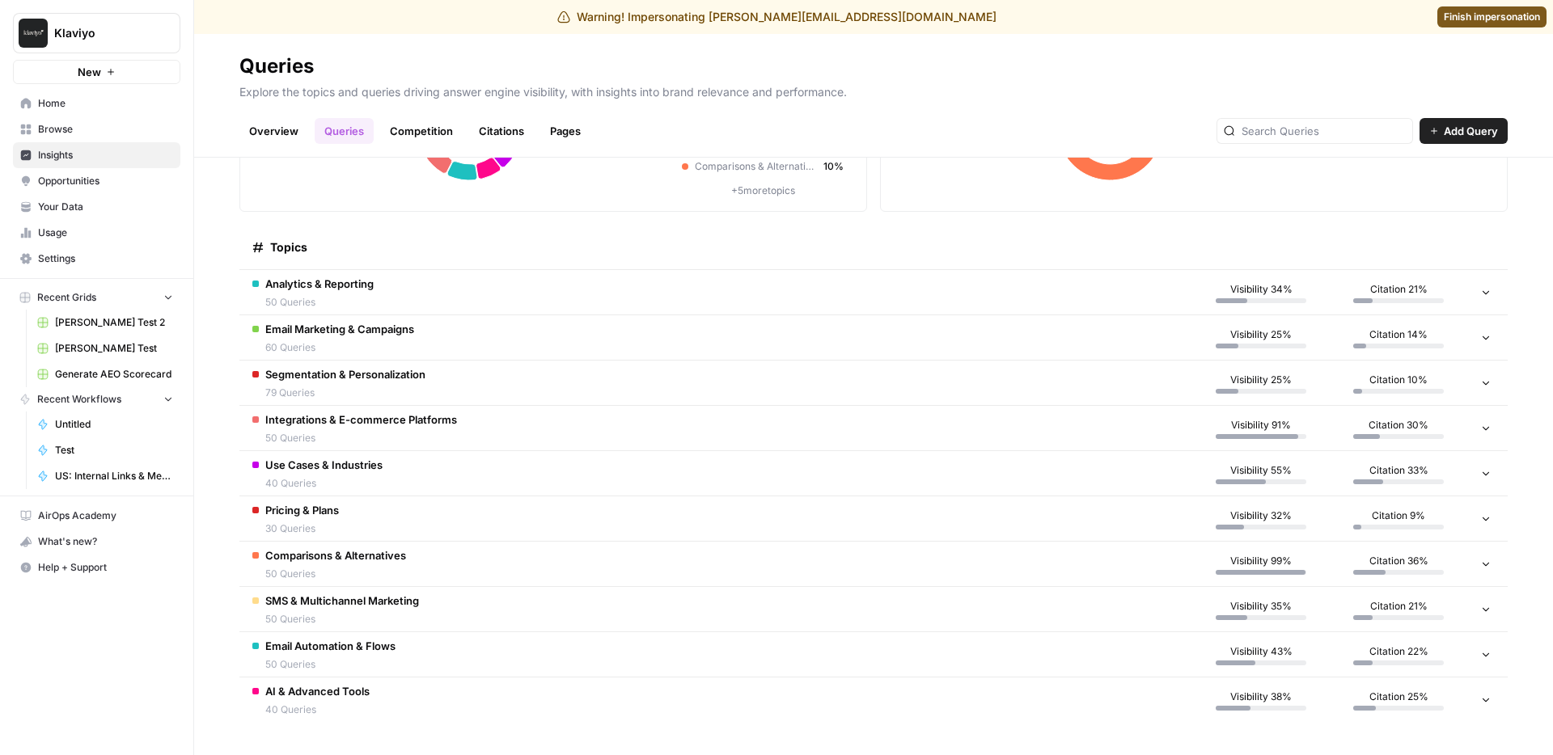
click at [415, 562] on td "Comparisons & Alternatives 50 Queries" at bounding box center [715, 564] width 953 height 44
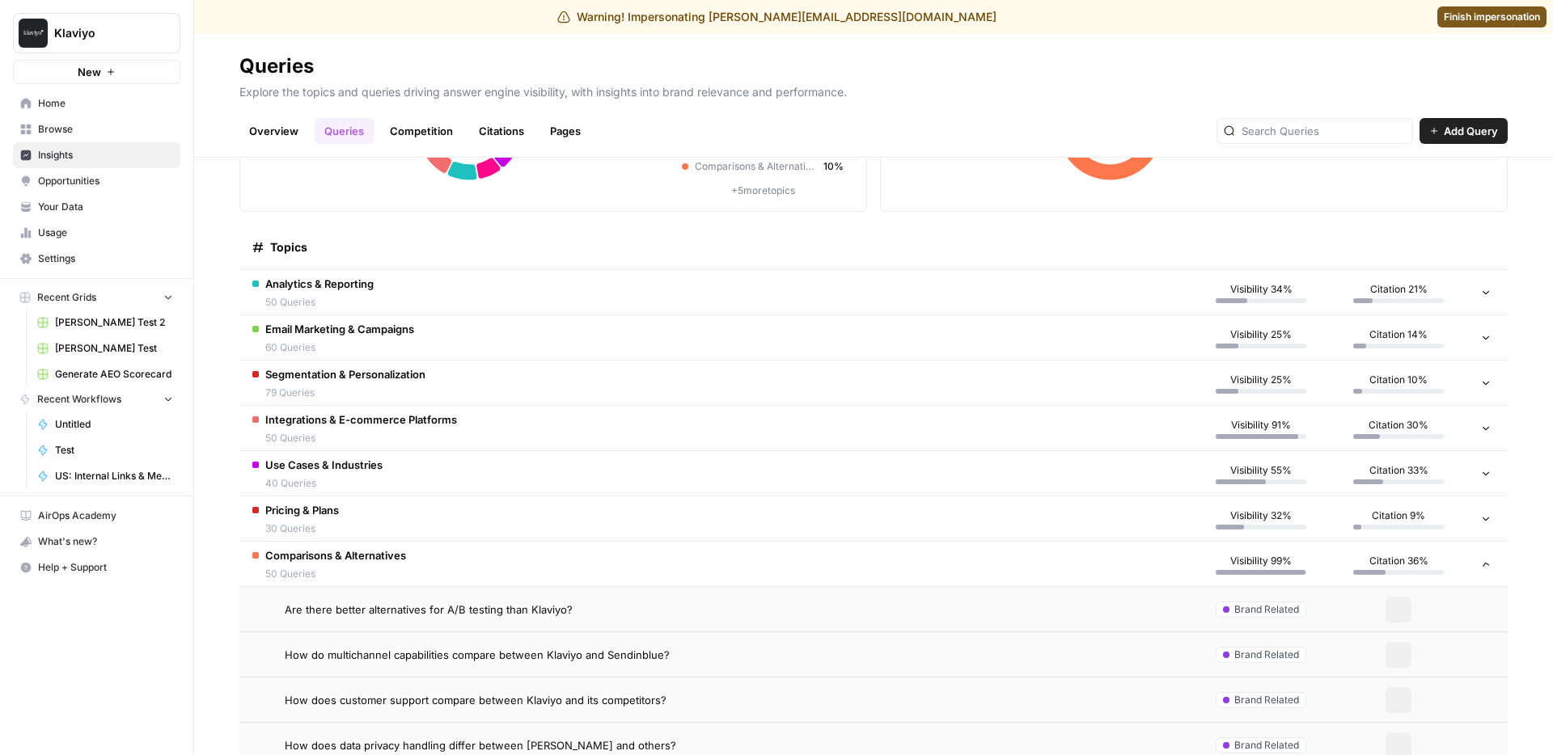
scroll to position [310, 0]
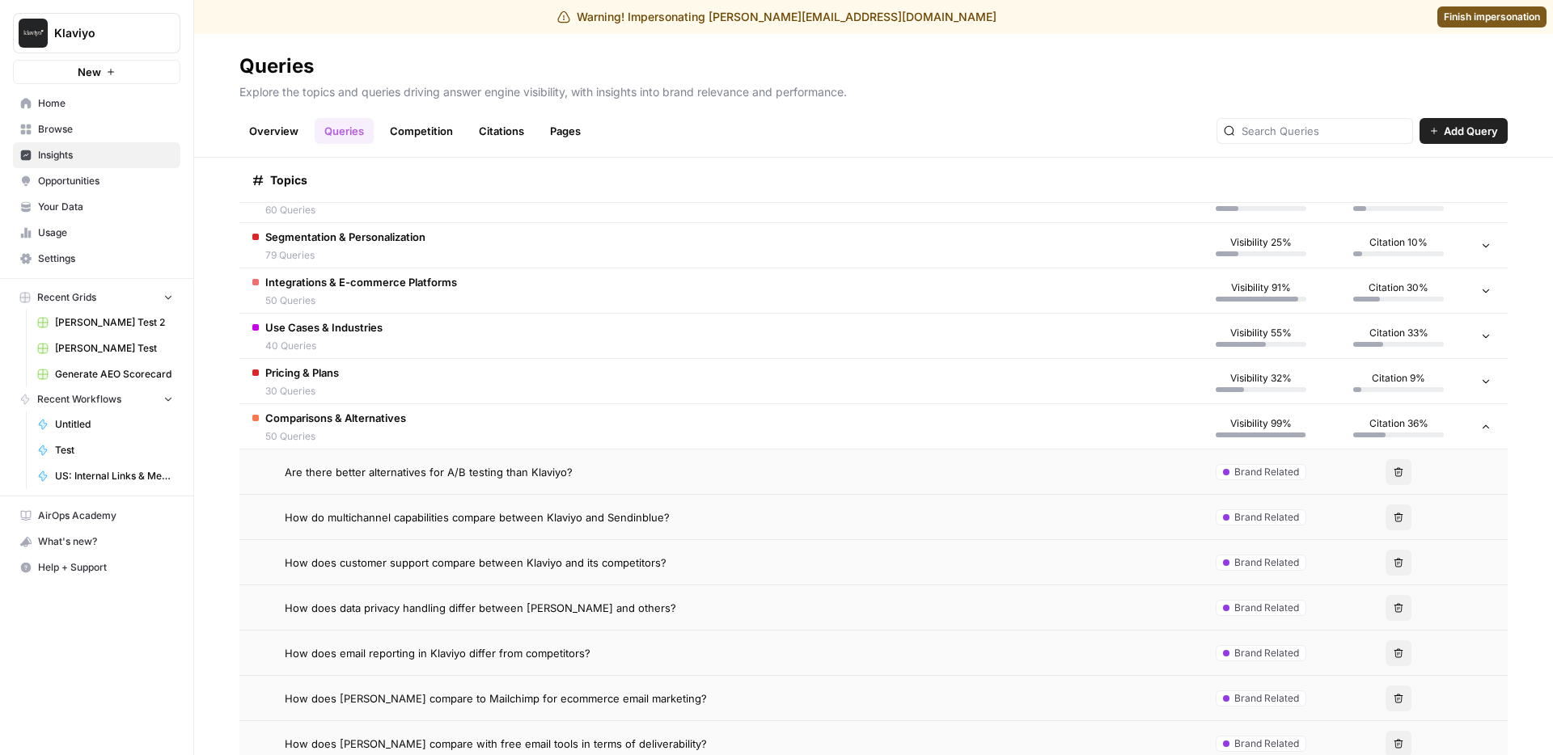
click at [429, 536] on td "How do multichannel capabilities compare between Klaviyo and Sendinblue?" at bounding box center [715, 517] width 953 height 44
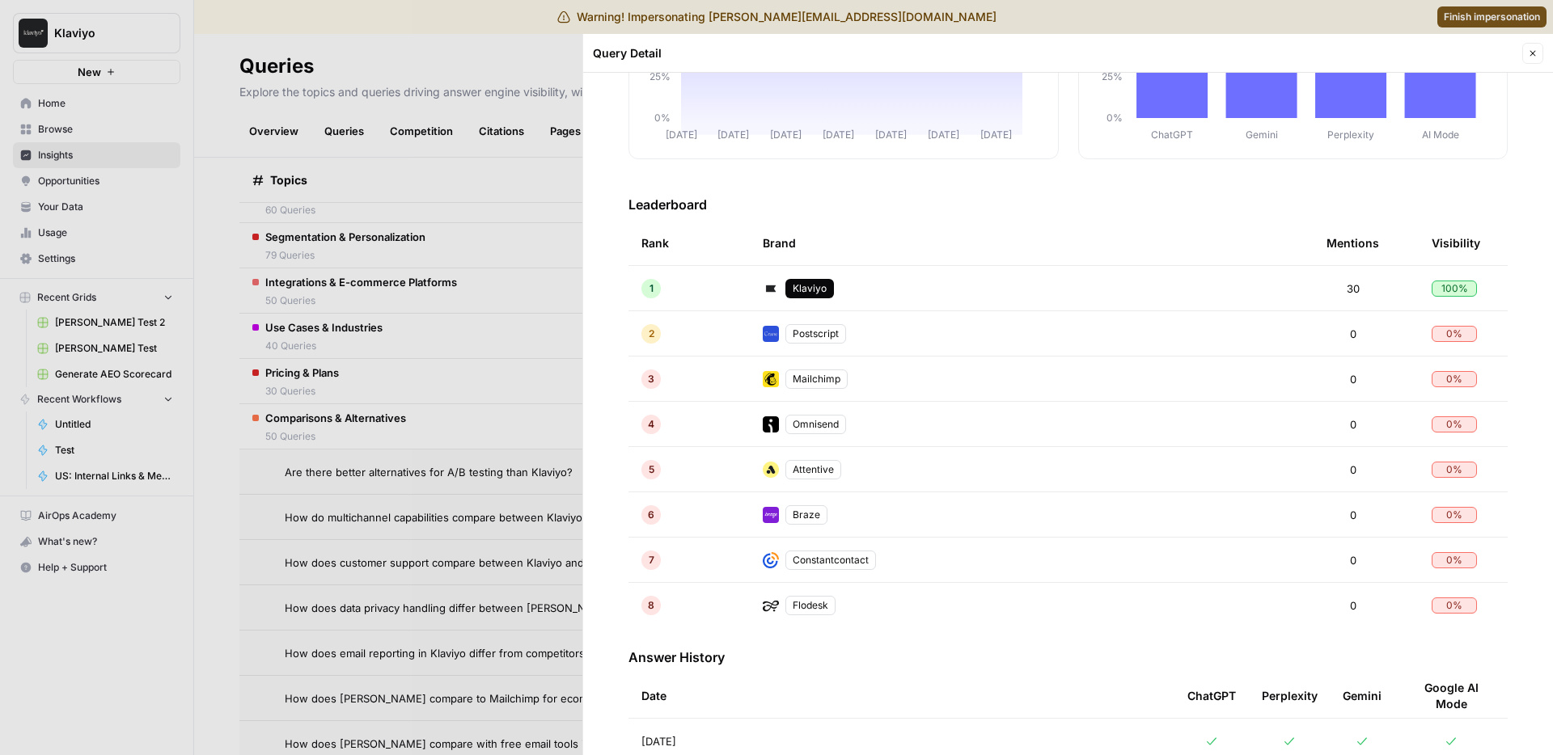
scroll to position [907, 0]
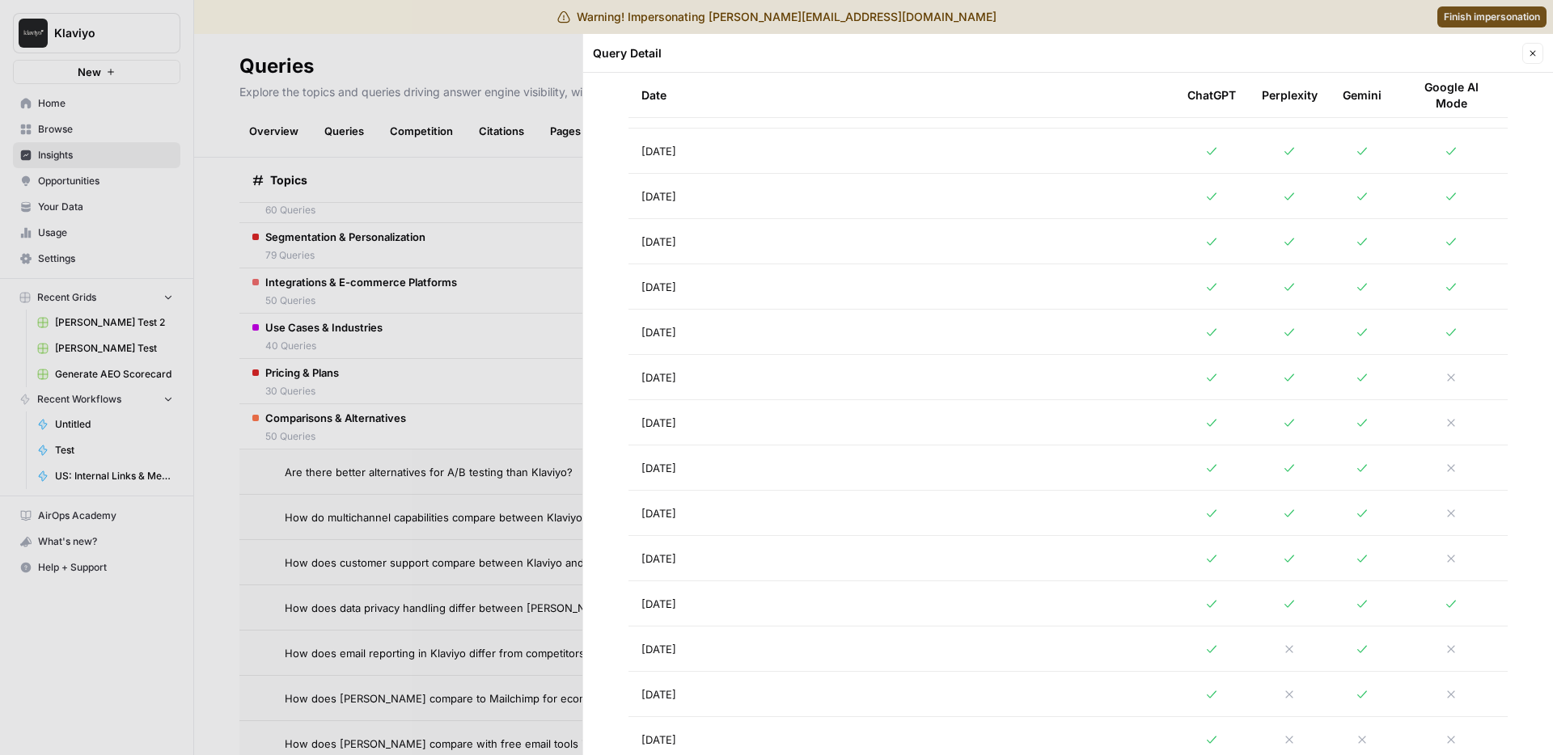
click at [724, 171] on td "Aug 18, 2025" at bounding box center [901, 151] width 546 height 44
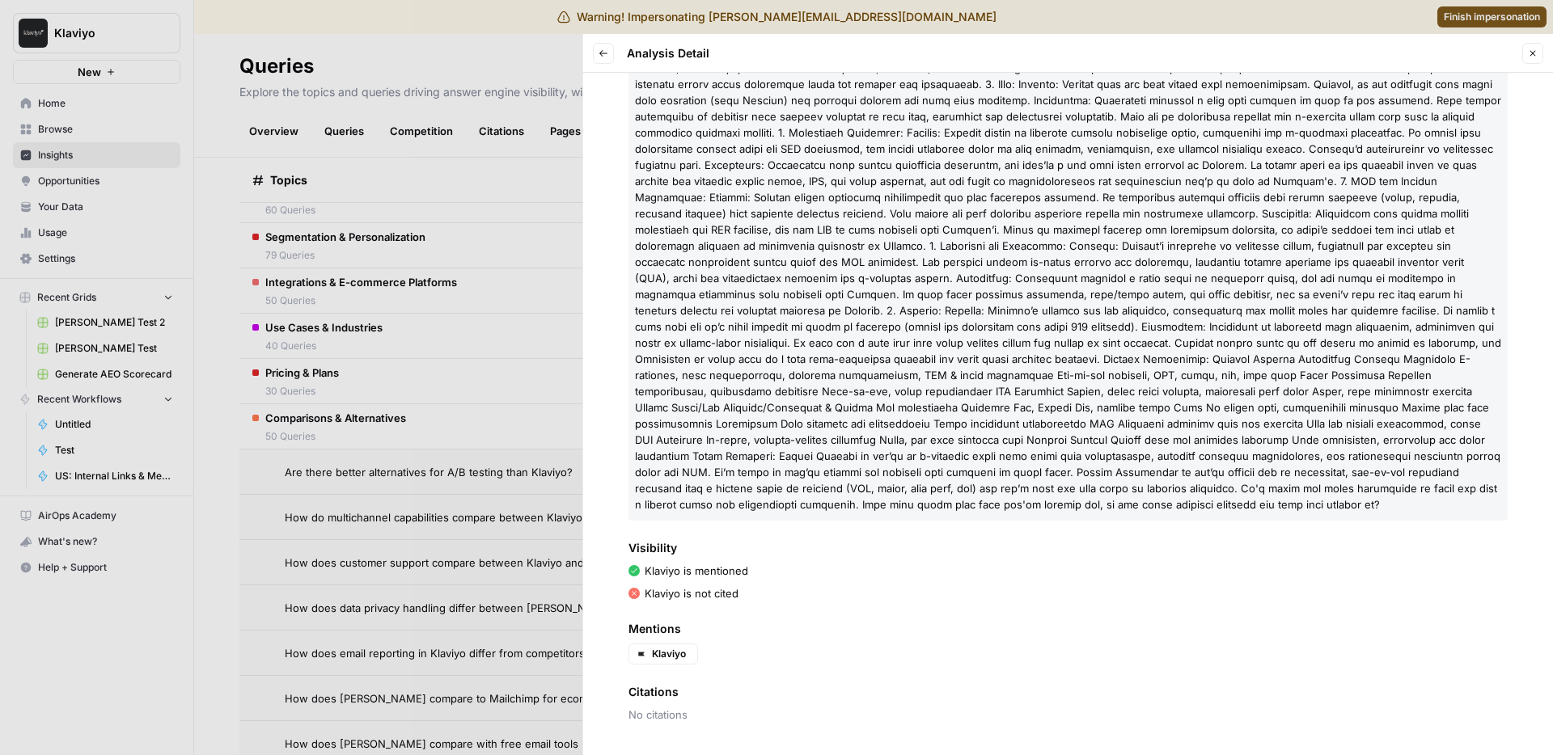
scroll to position [154, 0]
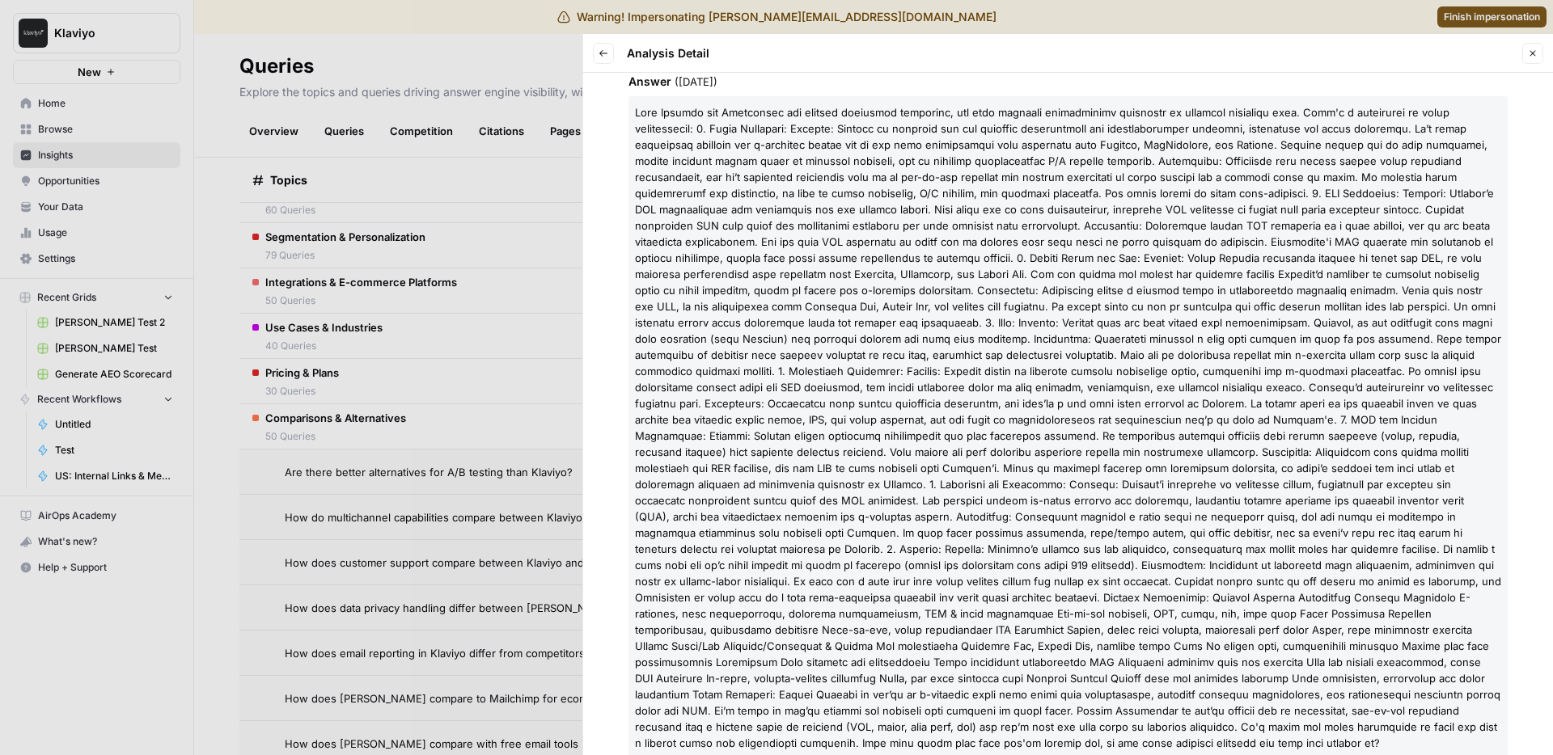
click at [595, 58] on button "Back" at bounding box center [603, 53] width 21 height 21
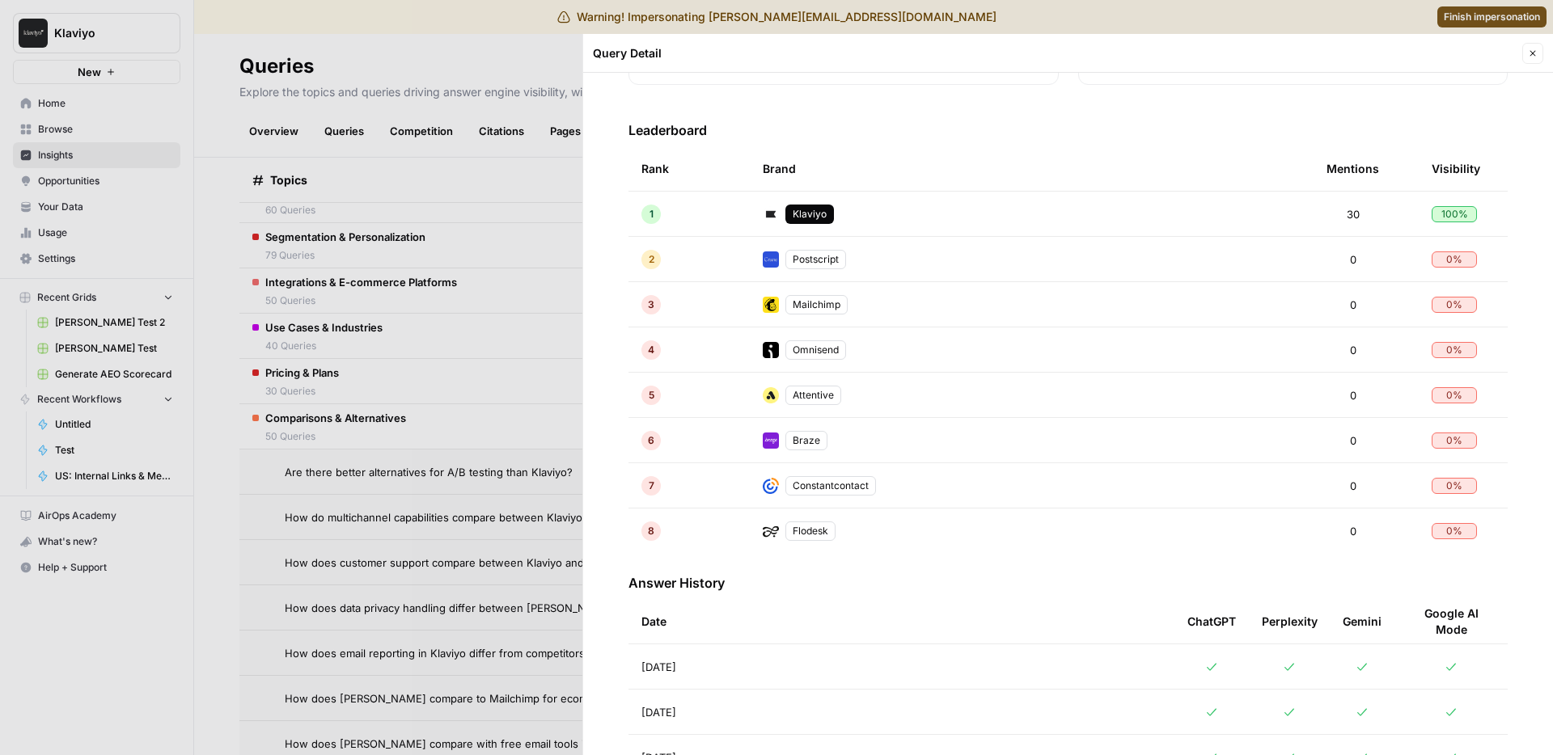
scroll to position [366, 0]
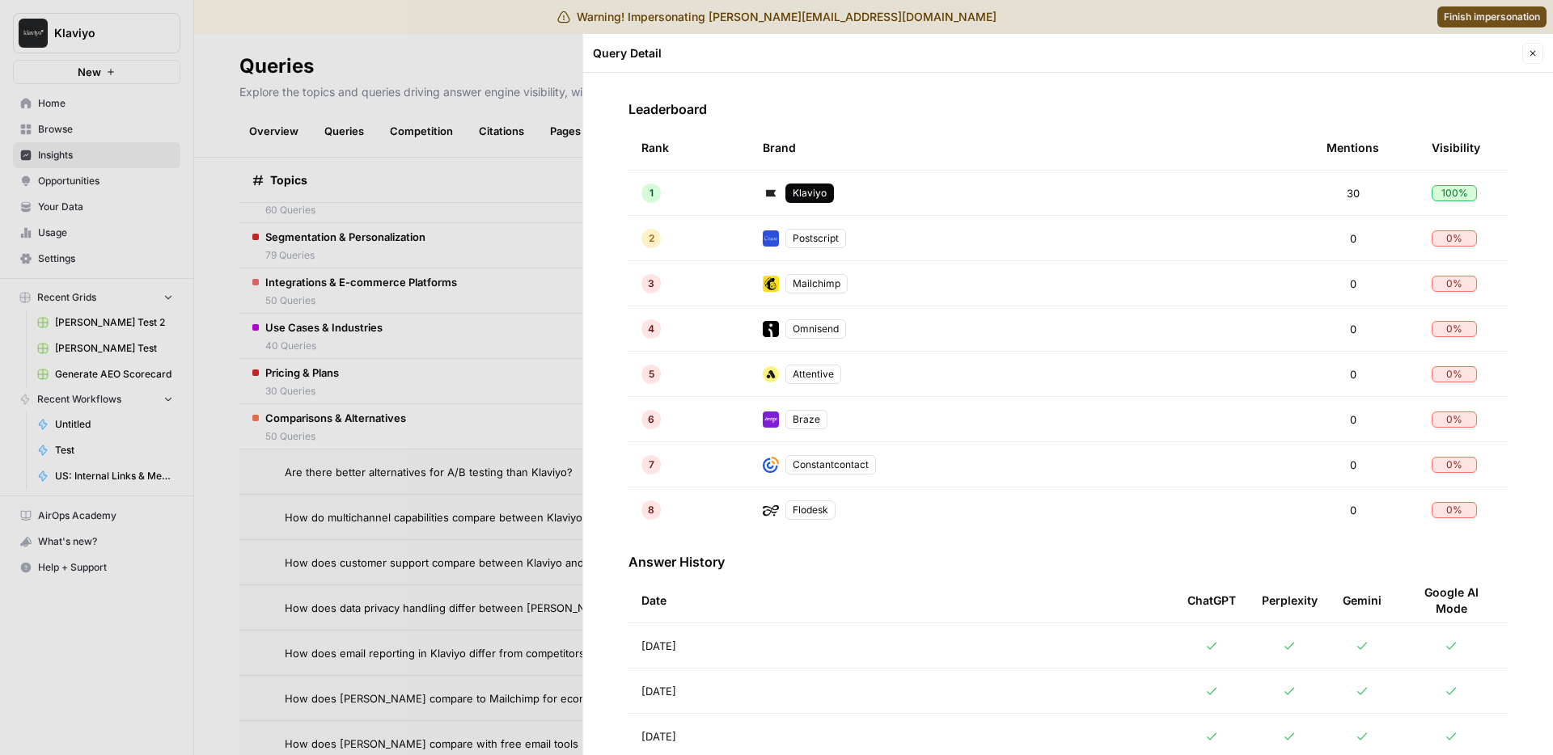
click at [701, 634] on td "Aug 19, 2025" at bounding box center [901, 646] width 546 height 44
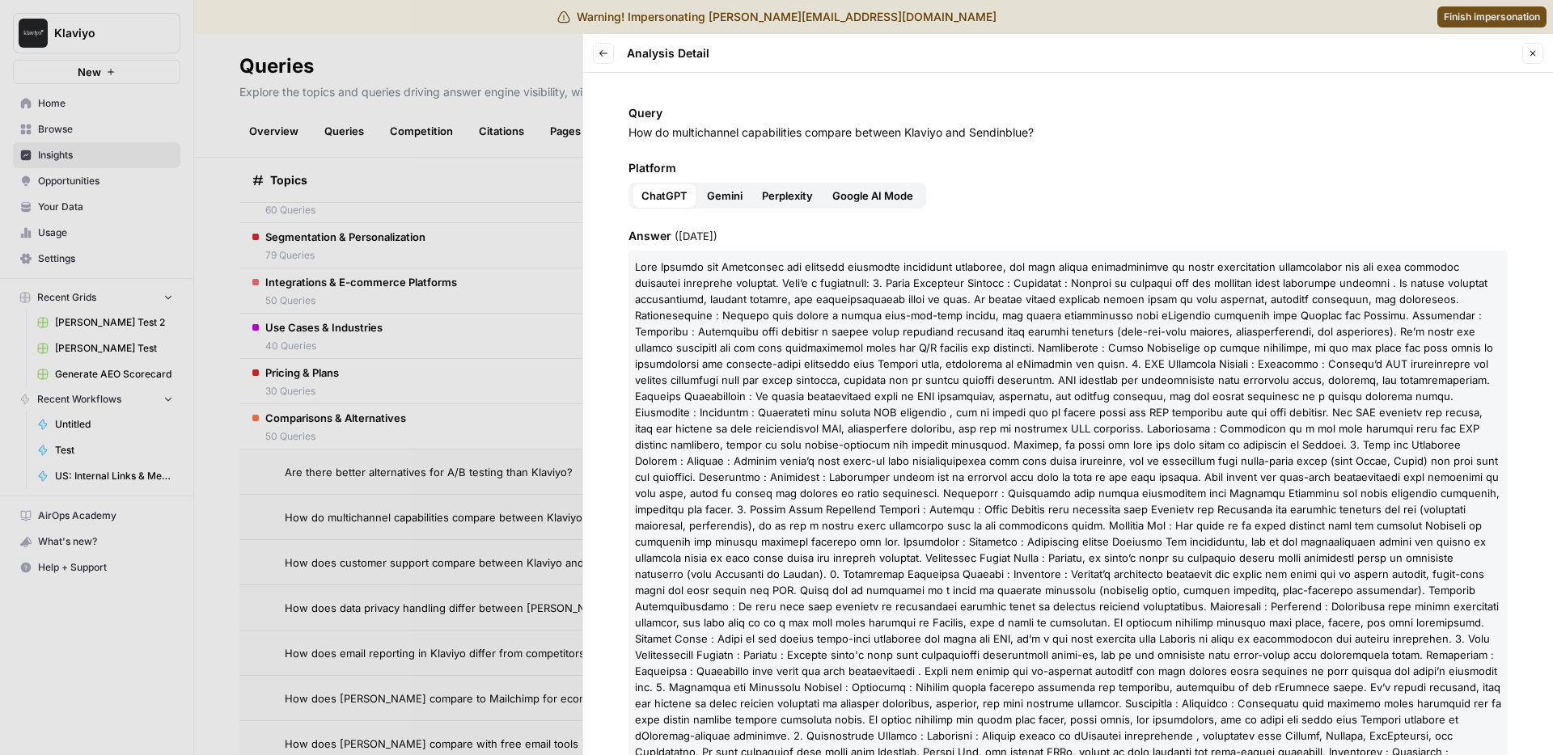
scroll to position [345, 0]
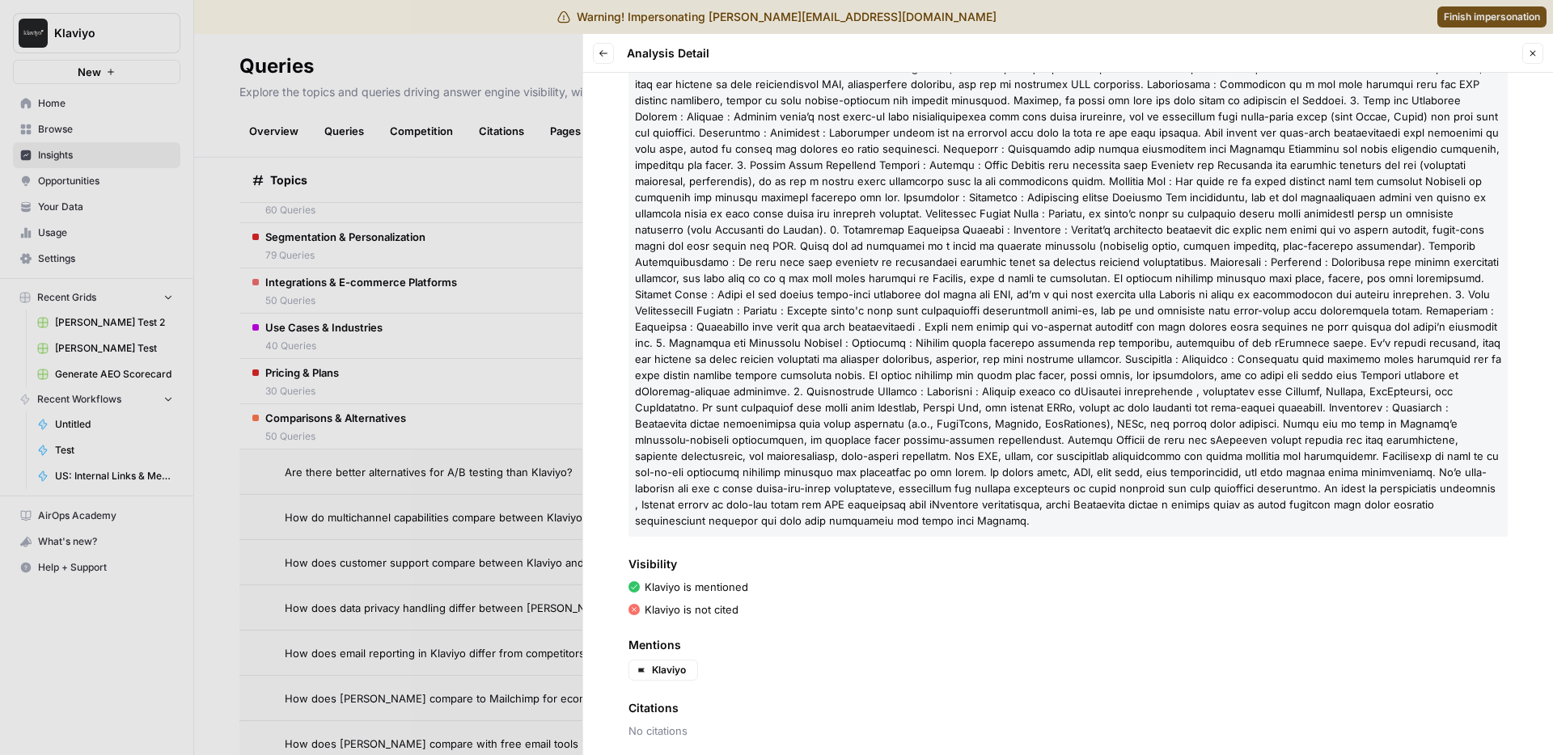
click at [712, 579] on p "Klaviyo is mentioned" at bounding box center [697, 587] width 104 height 16
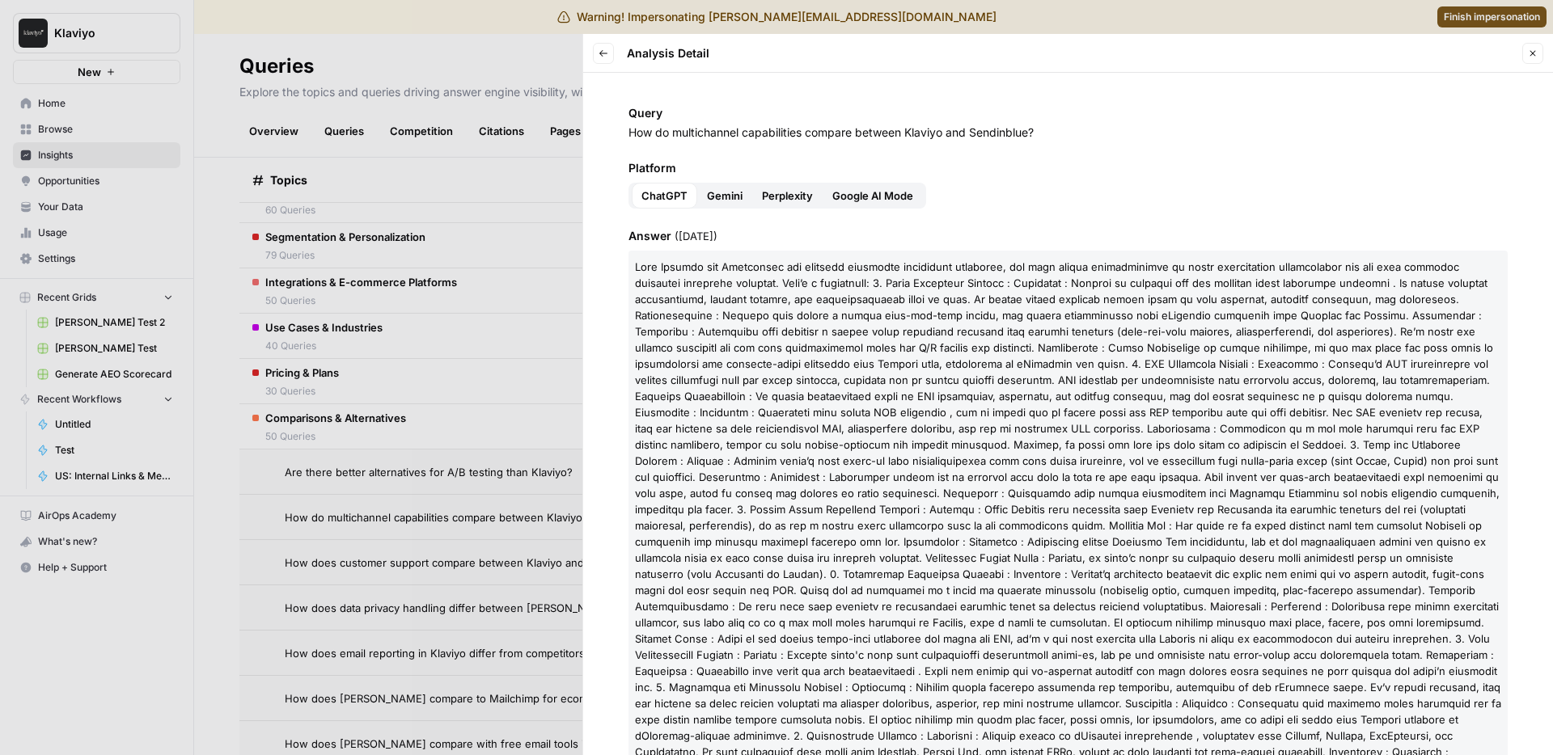
drag, startPoint x: 608, startPoint y: 65, endPoint x: 602, endPoint y: 48, distance: 17.9
click at [607, 65] on header "Back Analysis Detail Close" at bounding box center [1068, 53] width 970 height 39
click at [602, 49] on icon "button" at bounding box center [603, 54] width 10 height 10
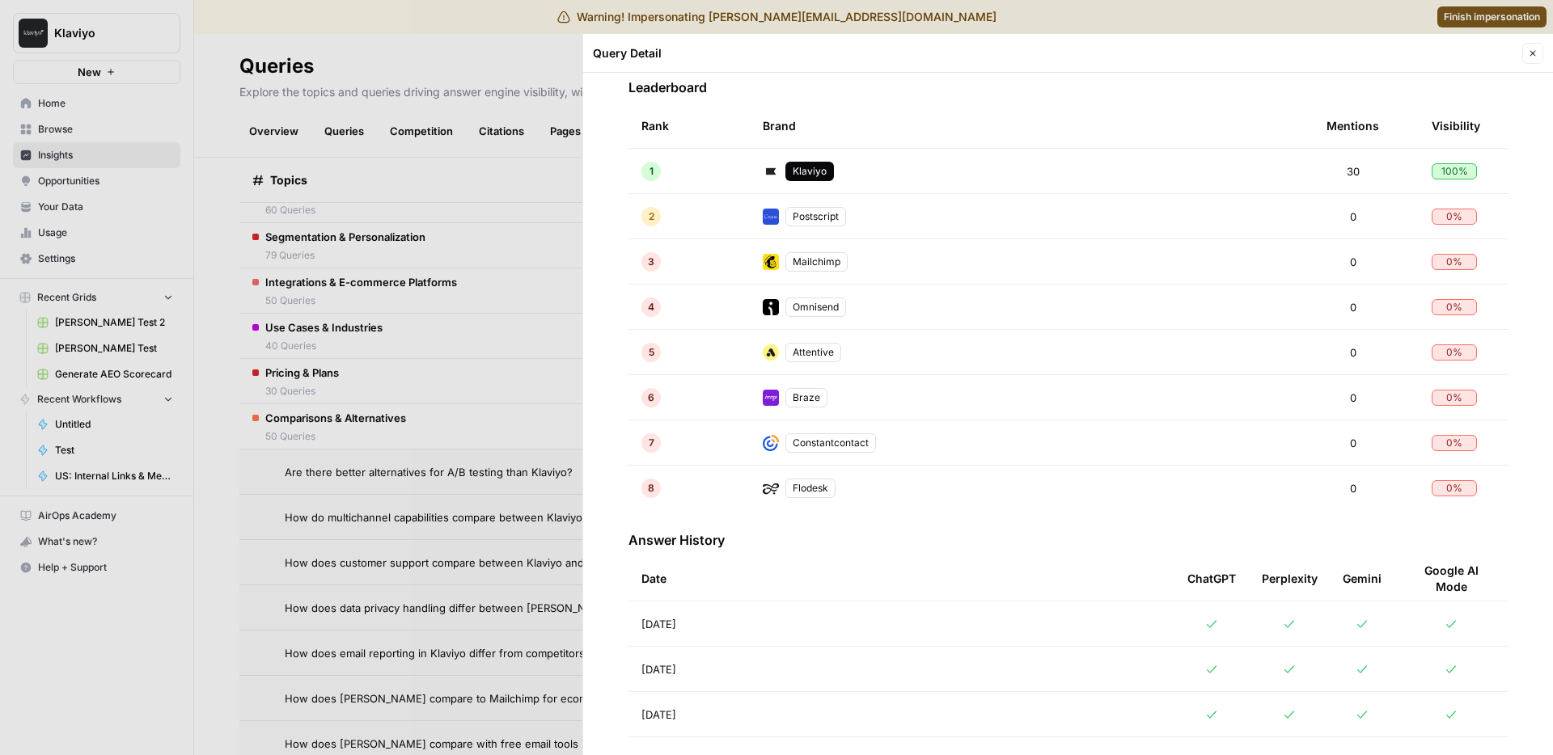
scroll to position [458, 0]
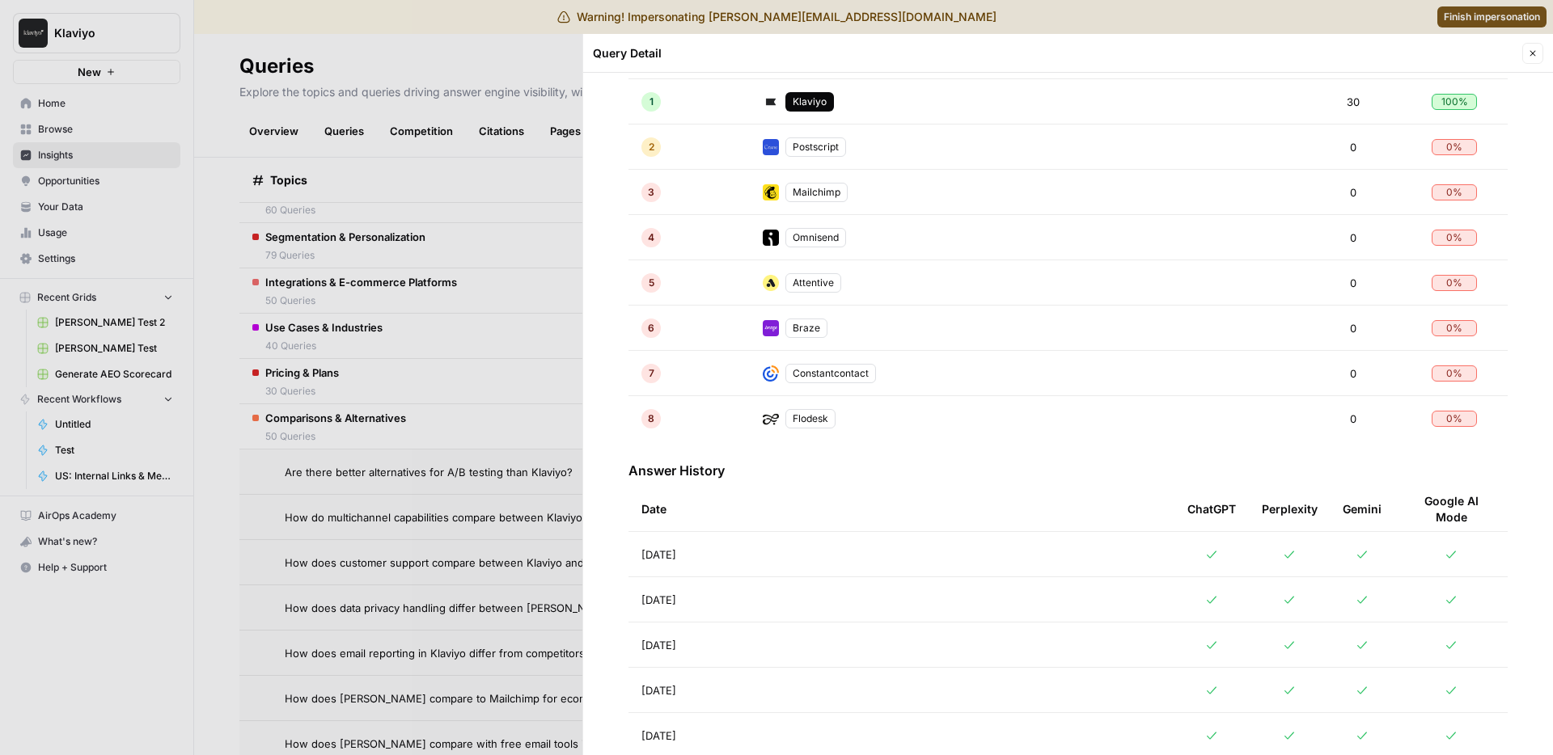
click at [769, 681] on td "Aug 16, 2025" at bounding box center [901, 690] width 546 height 44
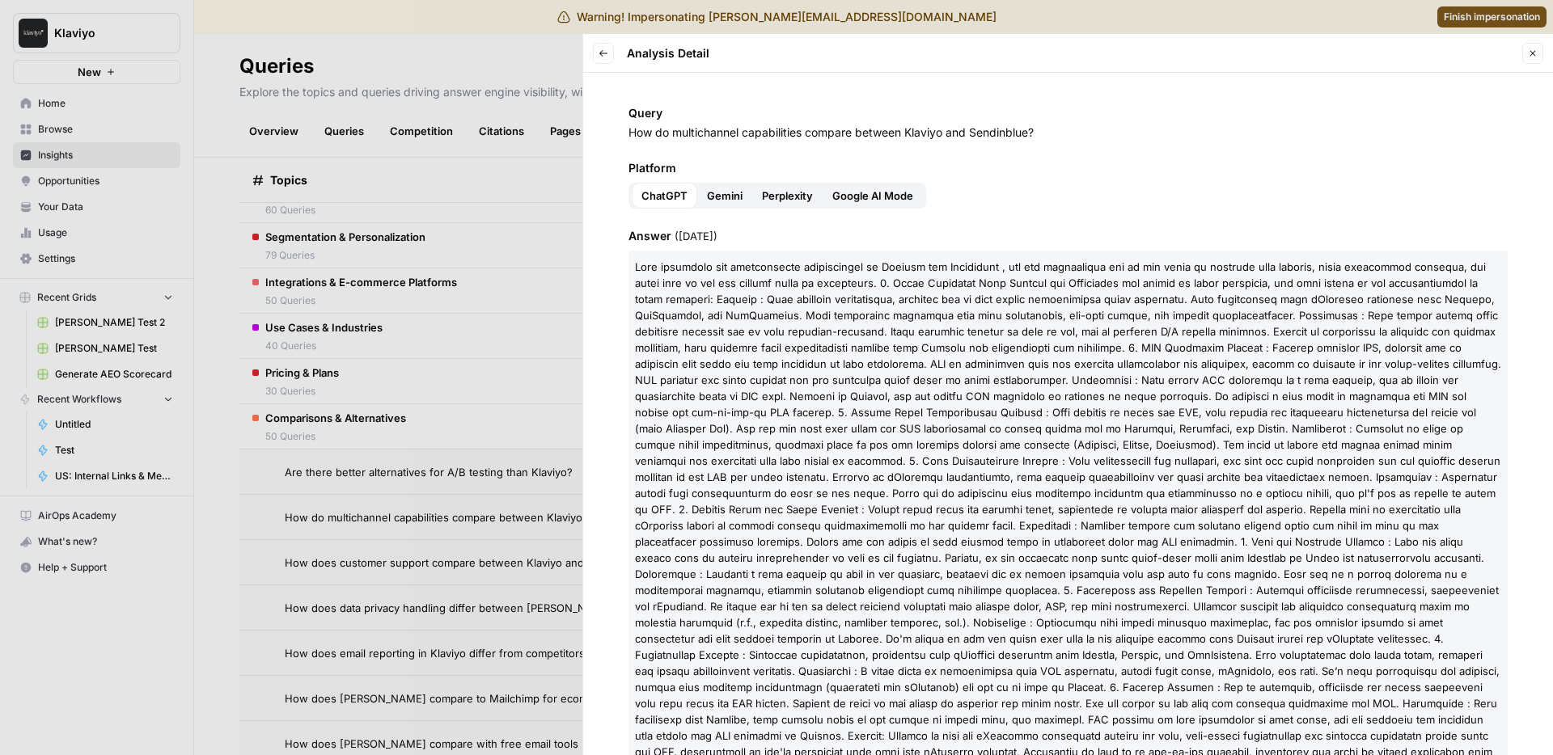
click at [1004, 122] on div "Query How do multichannel capabilities compare between Klaviyo and Sendinblue?" at bounding box center [1067, 123] width 879 height 36
click at [1005, 127] on p "How do multichannel capabilities compare between Klaviyo and Sendinblue?" at bounding box center [1067, 133] width 879 height 16
copy p "Sendinblue"
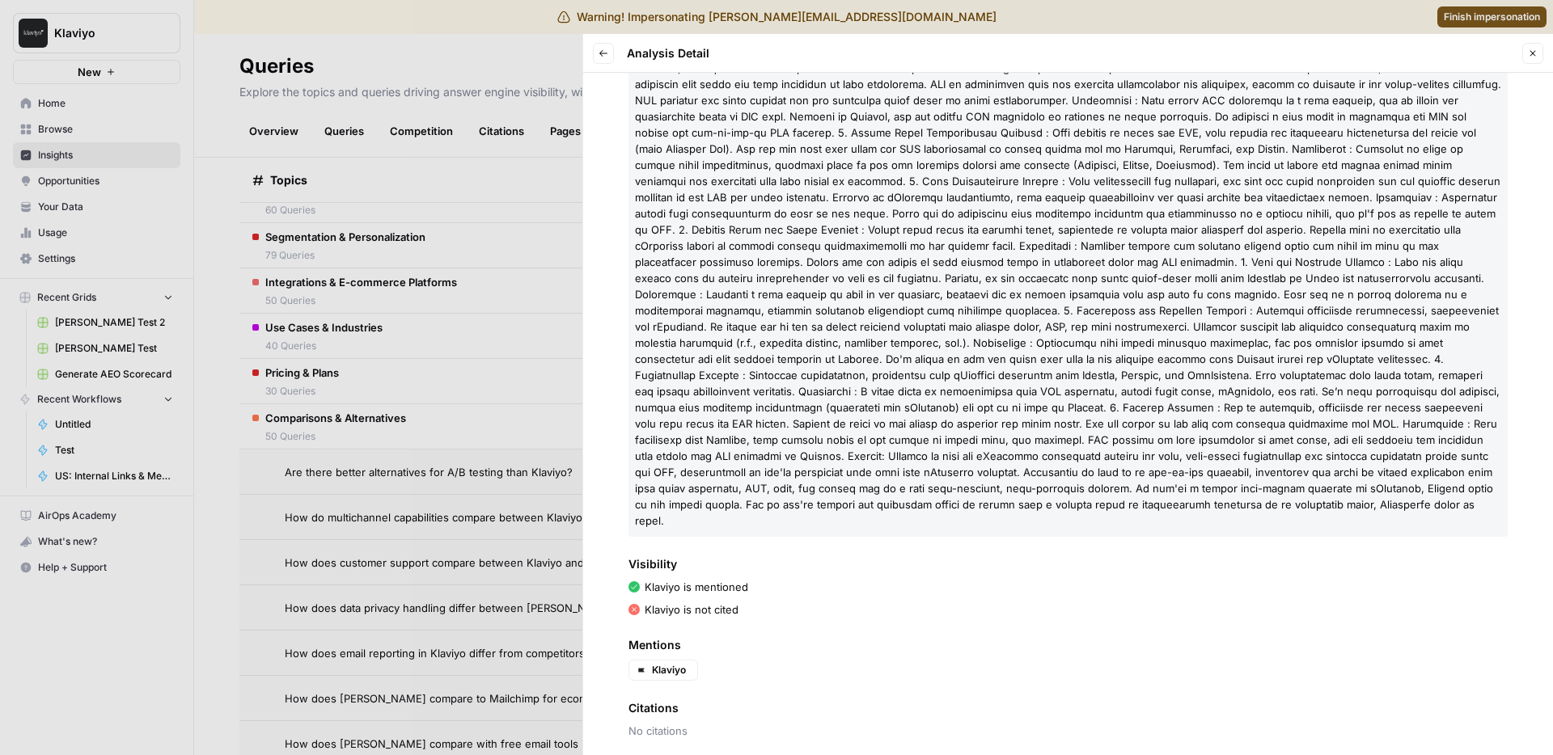
click at [922, 205] on p at bounding box center [1067, 254] width 879 height 566
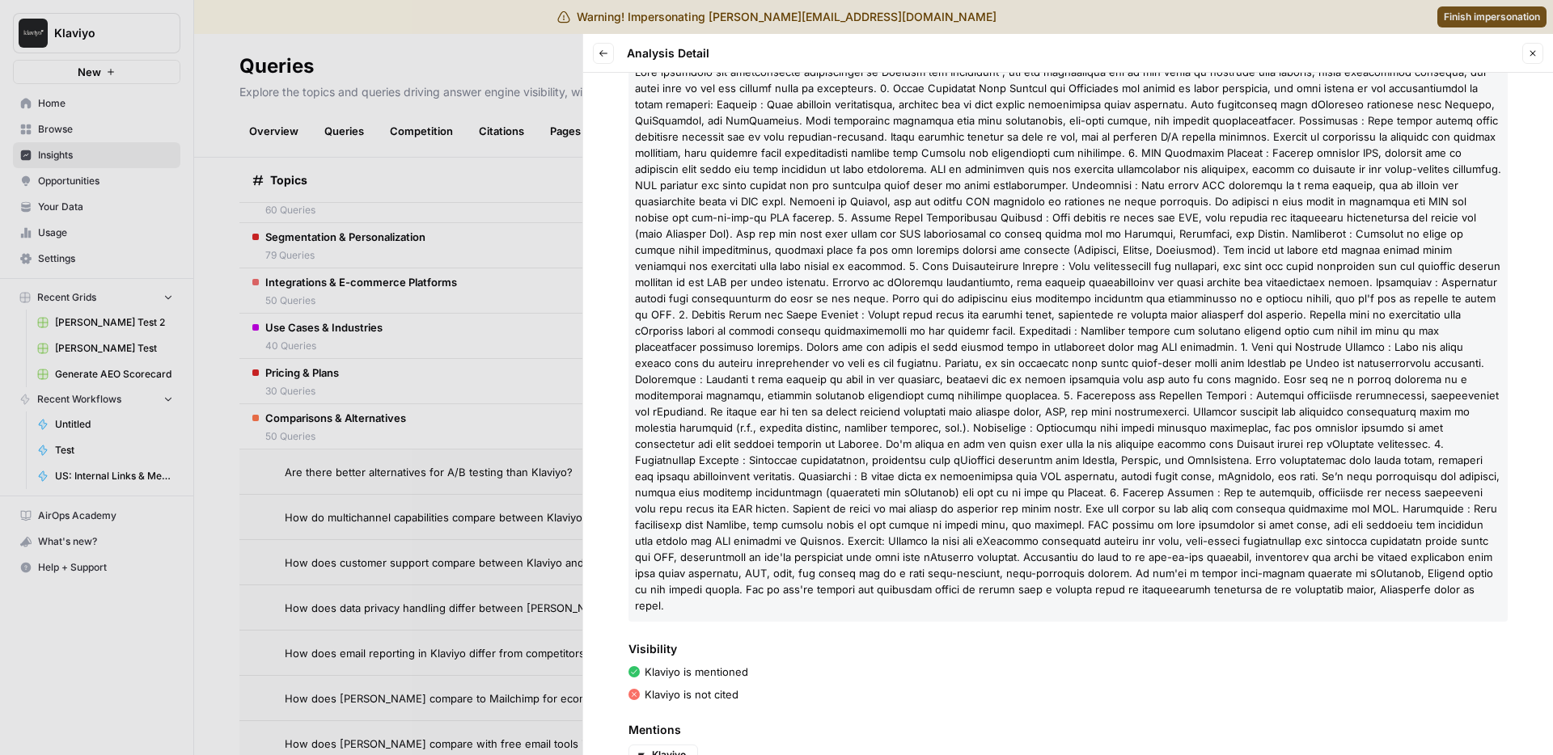
click at [1008, 176] on p at bounding box center [1067, 339] width 879 height 566
click at [1456, 14] on div at bounding box center [776, 377] width 1553 height 755
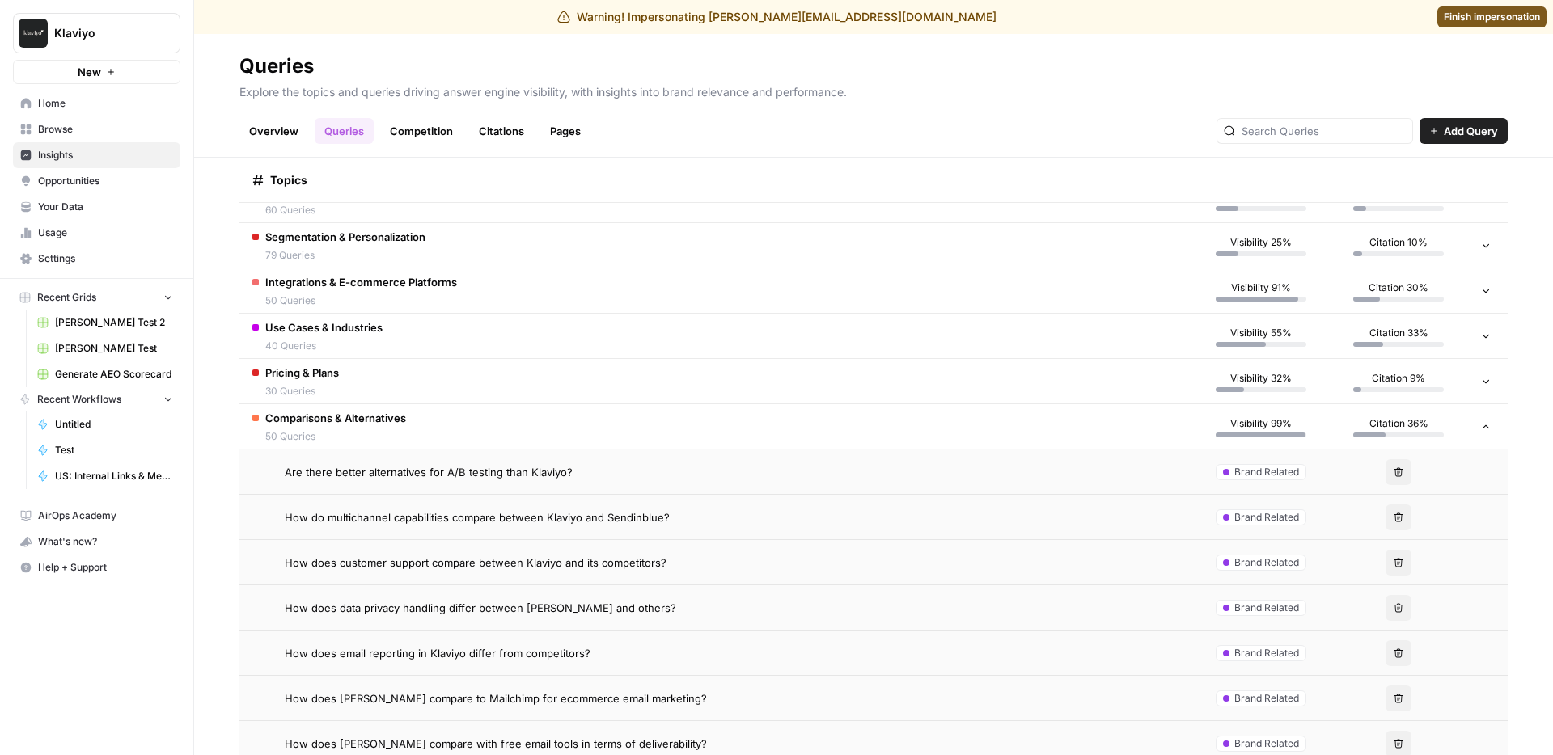
click at [1435, 2] on div "Warning! Impersonating caroline@airops.com Finish impersonation" at bounding box center [776, 17] width 1553 height 34
click at [1444, 15] on span "Finish impersonation" at bounding box center [1492, 17] width 96 height 15
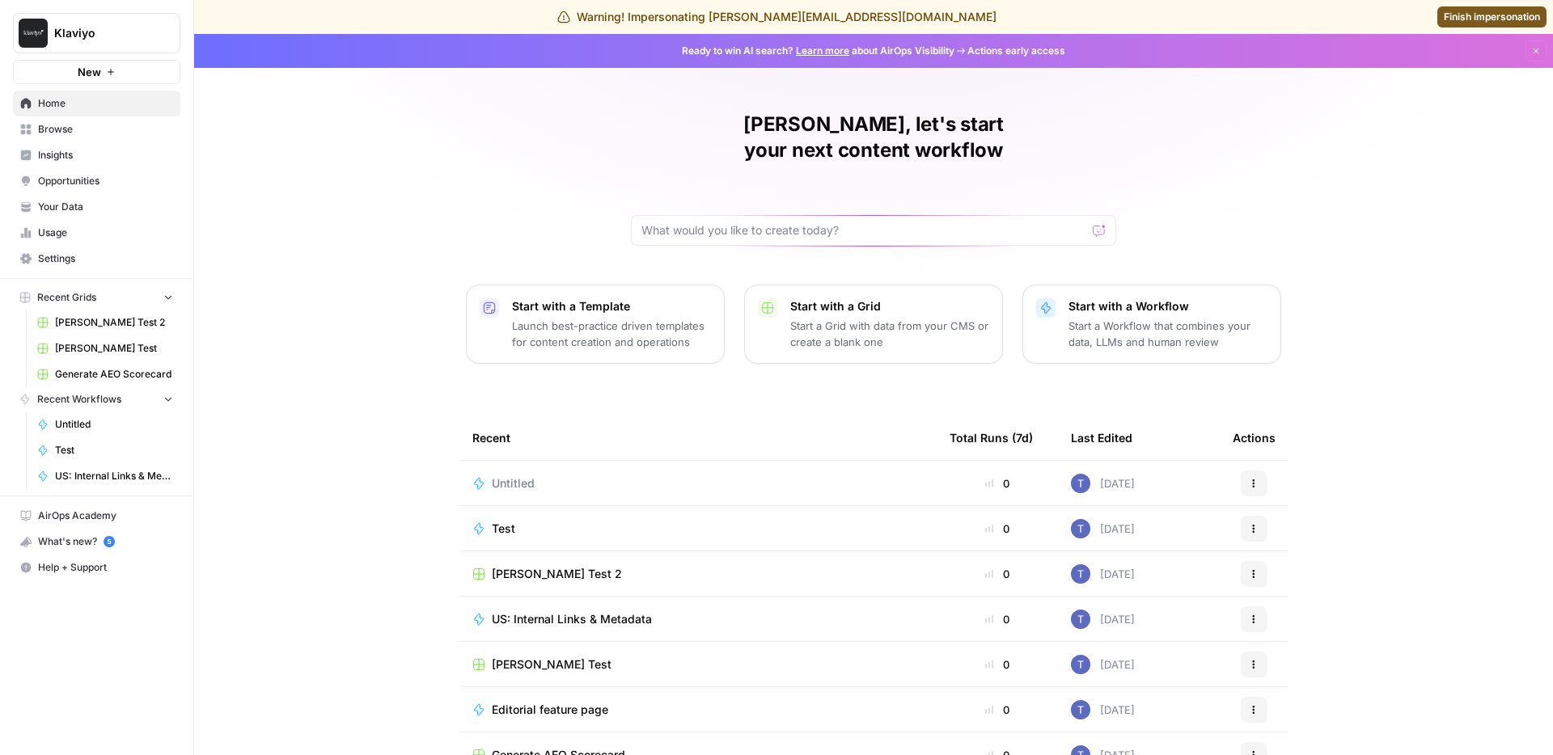
click at [112, 158] on span "Insights" at bounding box center [105, 155] width 135 height 15
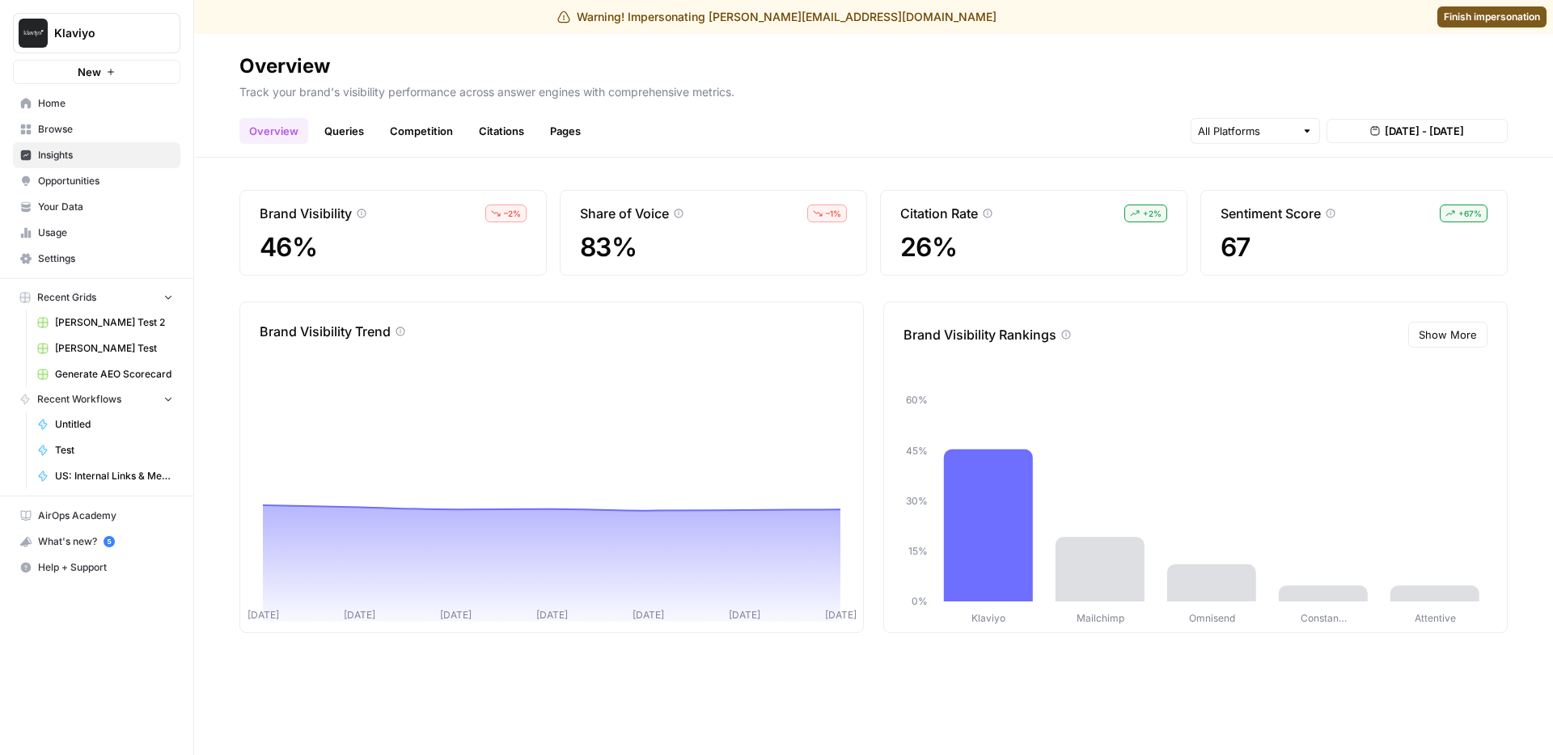
click at [422, 133] on link "Competition" at bounding box center [421, 131] width 82 height 26
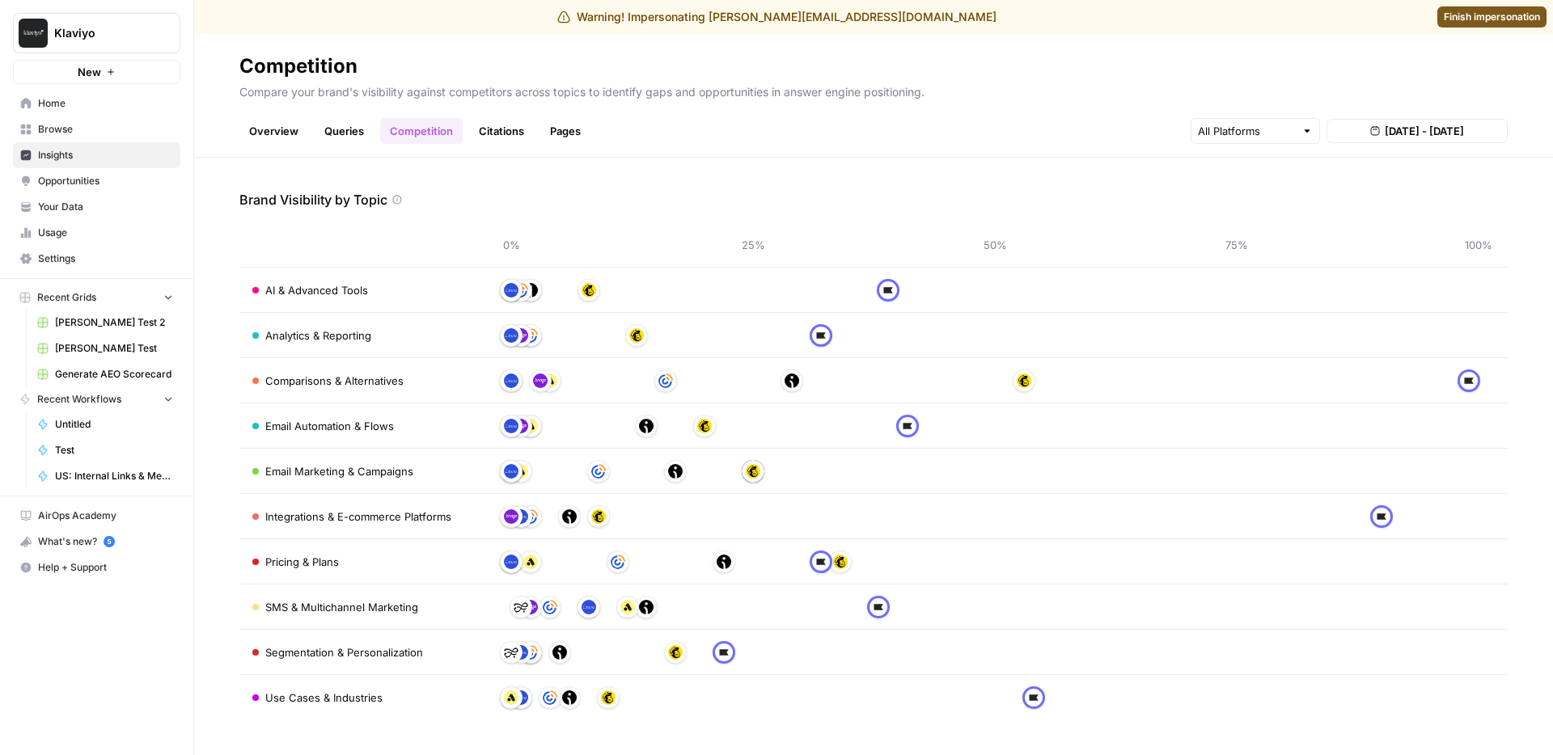
click at [520, 290] on div at bounding box center [511, 290] width 23 height 23
click at [99, 27] on span "Klaviyo" at bounding box center [103, 33] width 98 height 16
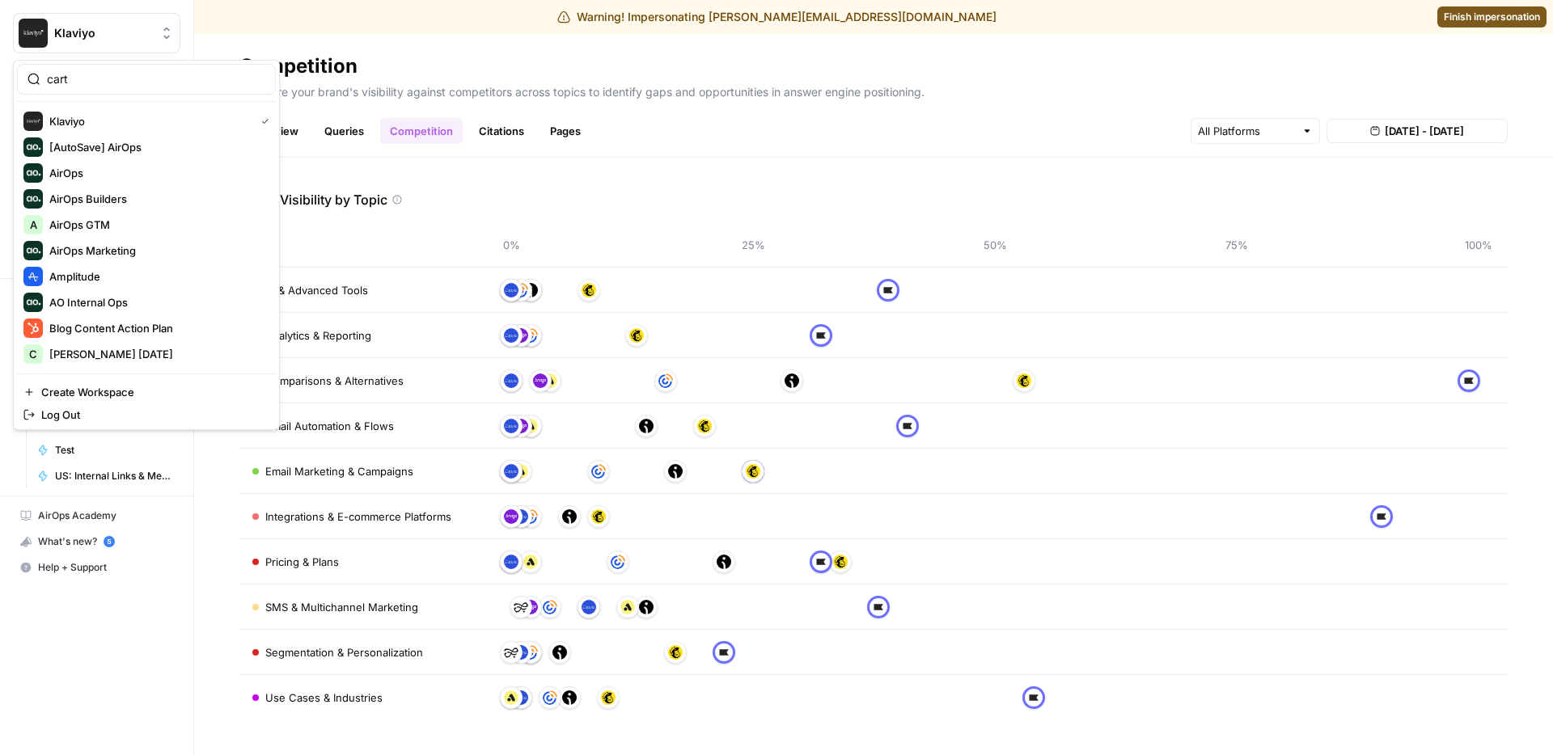
type input "carta"
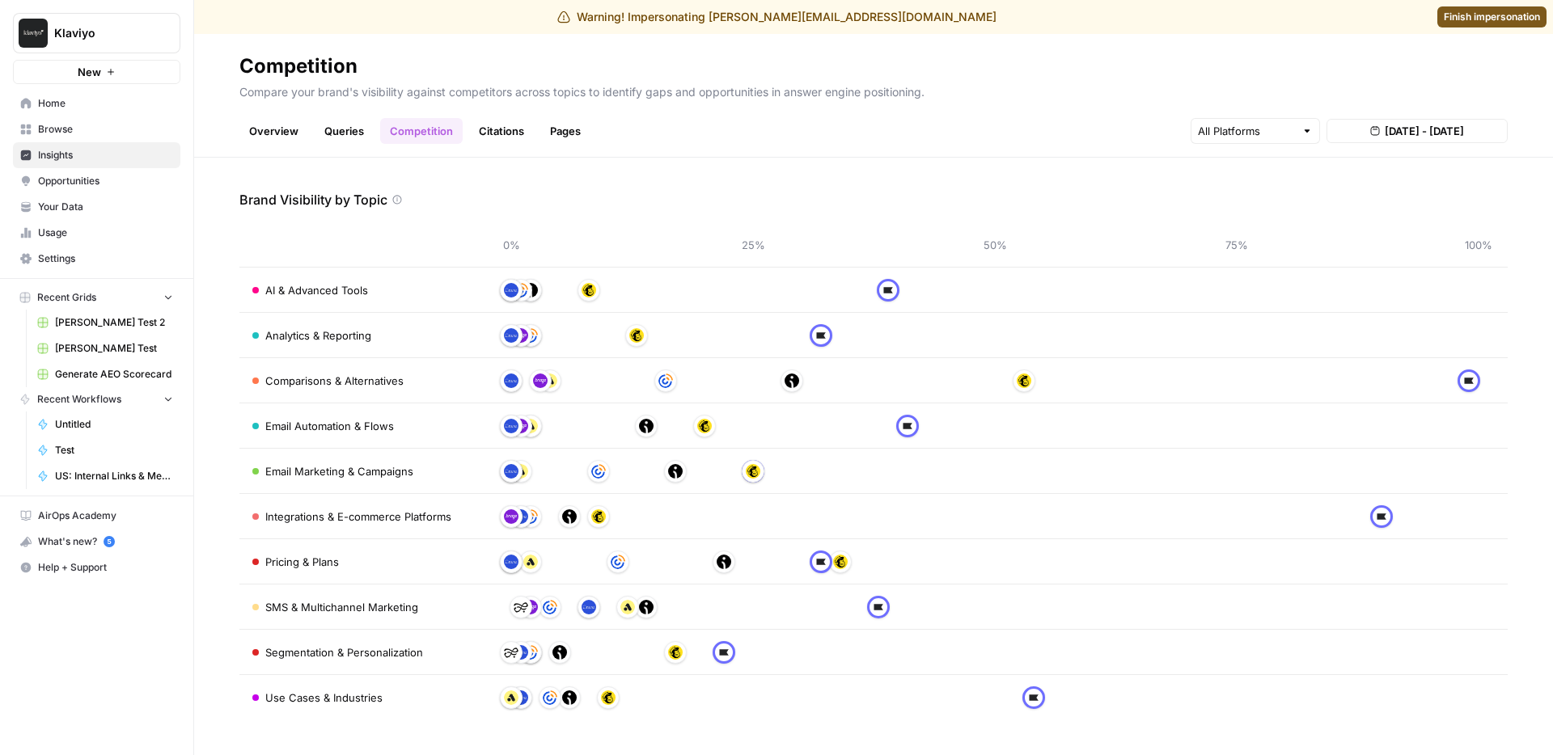
click at [864, 79] on p "Compare your brand's visibility against competitors across topics to identify g…" at bounding box center [873, 89] width 1268 height 21
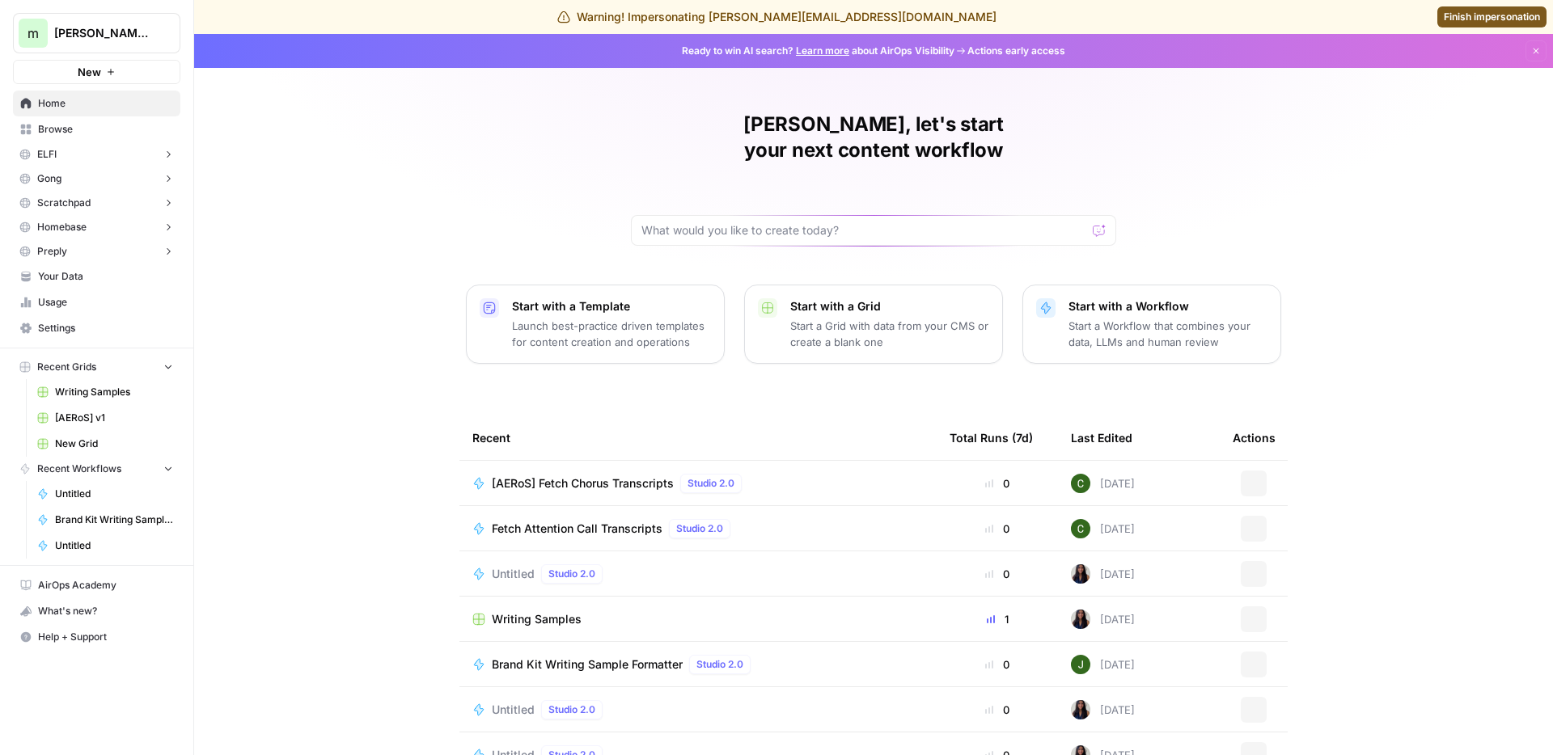
click at [1469, 17] on span "Finish impersonation" at bounding box center [1492, 17] width 96 height 15
